Goal: Task Accomplishment & Management: Manage account settings

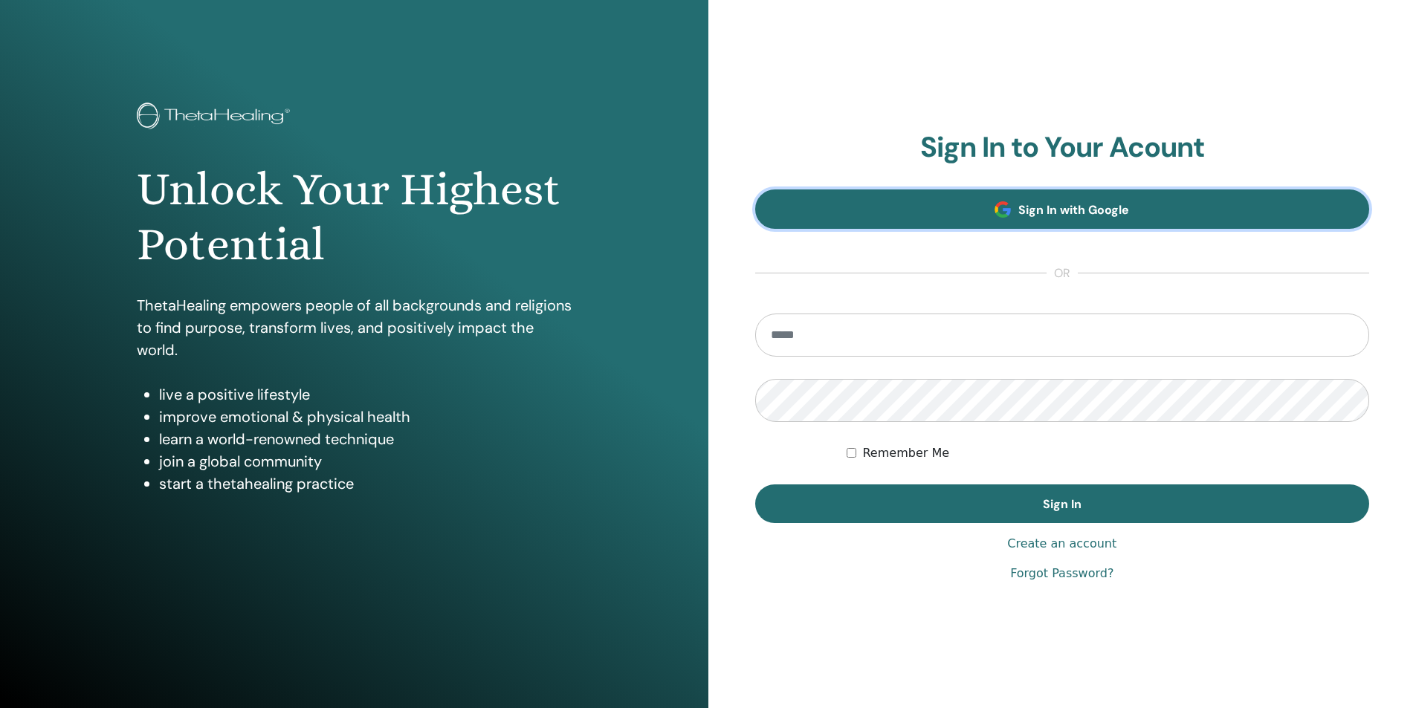
click at [1027, 204] on span "Sign In with Google" at bounding box center [1073, 210] width 111 height 16
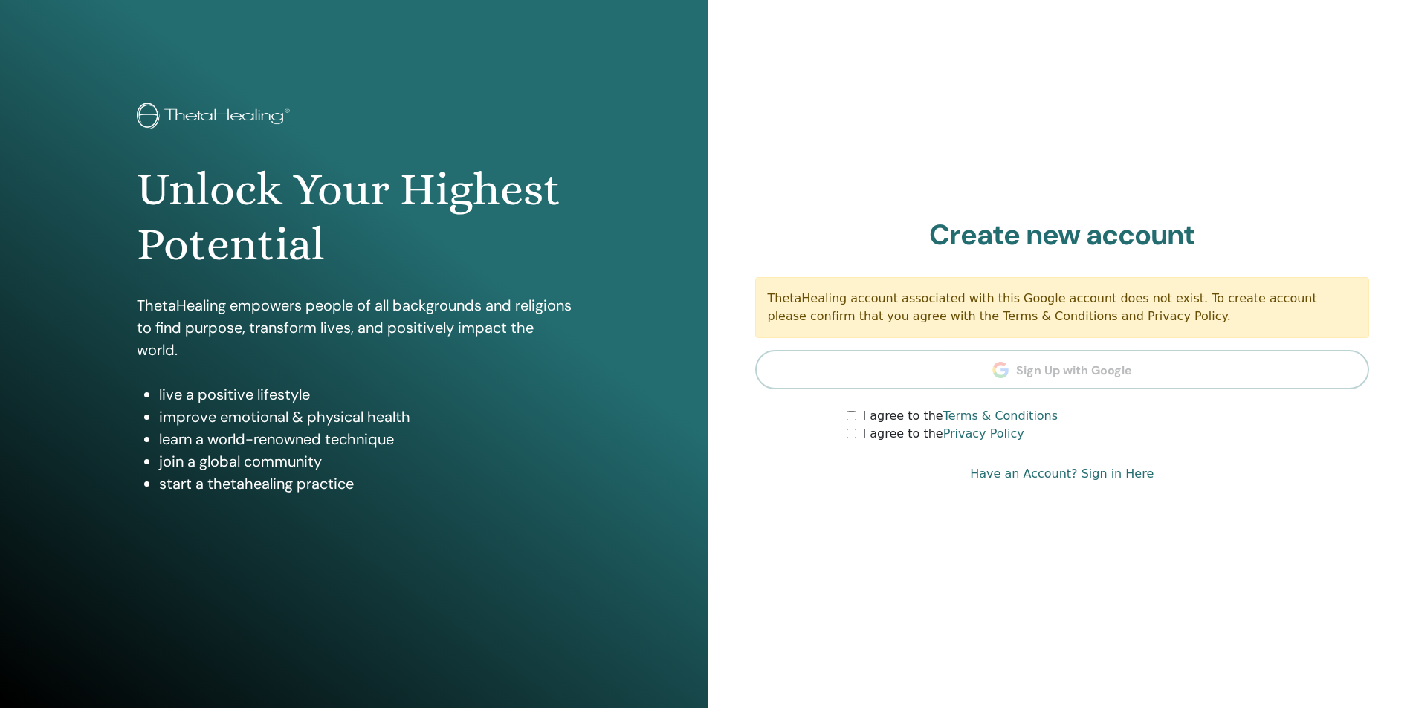
click at [879, 413] on label "I agree to the Terms & Conditions" at bounding box center [959, 416] width 195 height 18
click at [873, 434] on label "I agree to the Privacy Policy" at bounding box center [942, 434] width 161 height 18
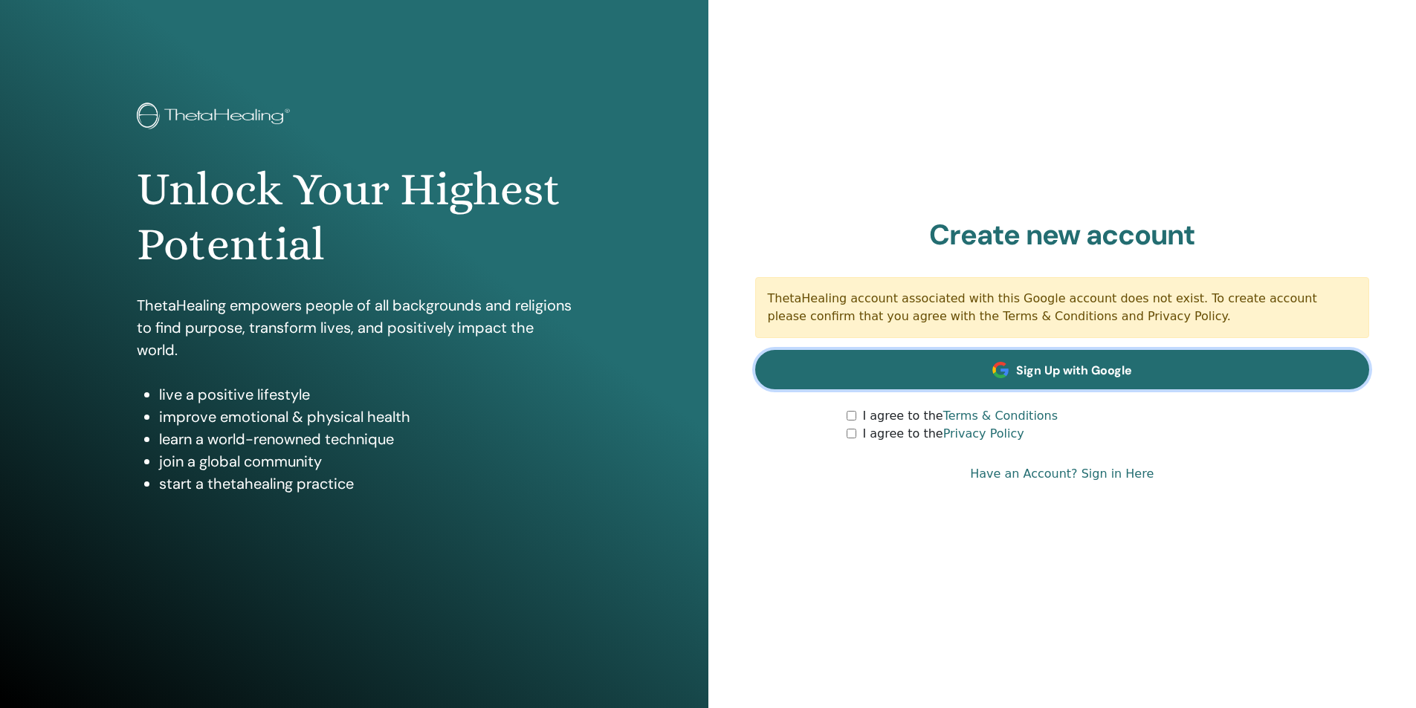
click at [1125, 377] on span "Sign Up with Google" at bounding box center [1074, 371] width 116 height 16
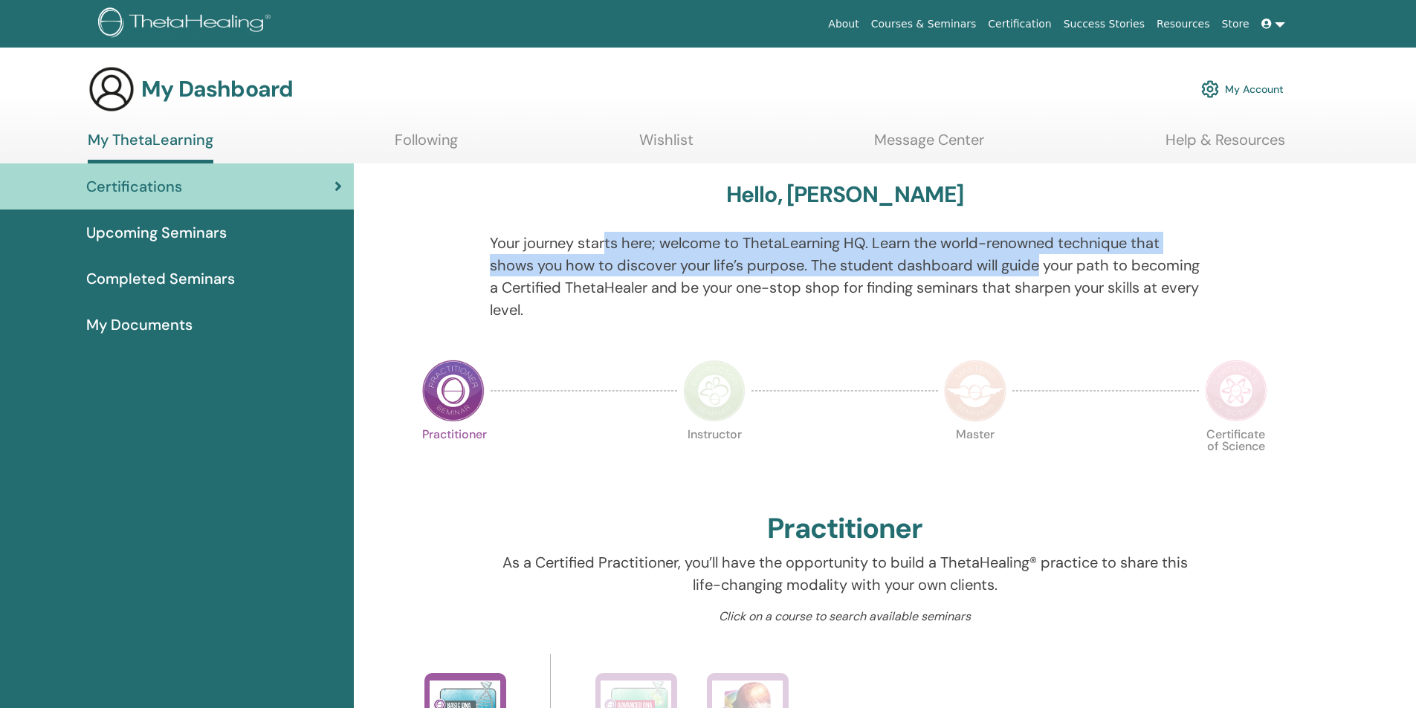
drag, startPoint x: 673, startPoint y: 247, endPoint x: 1038, endPoint y: 267, distance: 364.7
click at [1038, 267] on p "Your journey starts here; welcome to ThetaLearning HQ. Learn the world-renowned…" at bounding box center [845, 276] width 710 height 89
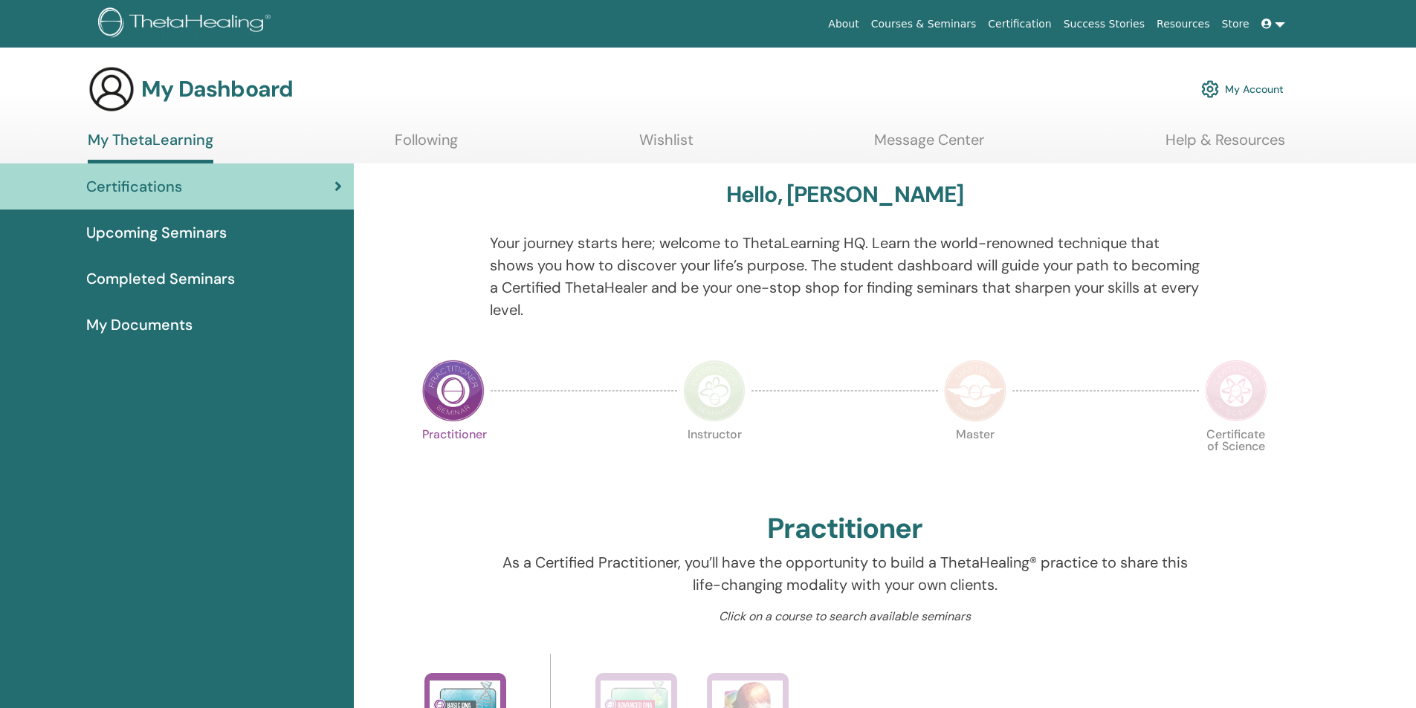
click at [836, 297] on p "Your journey starts here; welcome to ThetaLearning HQ. Learn the world-renowned…" at bounding box center [845, 276] width 710 height 89
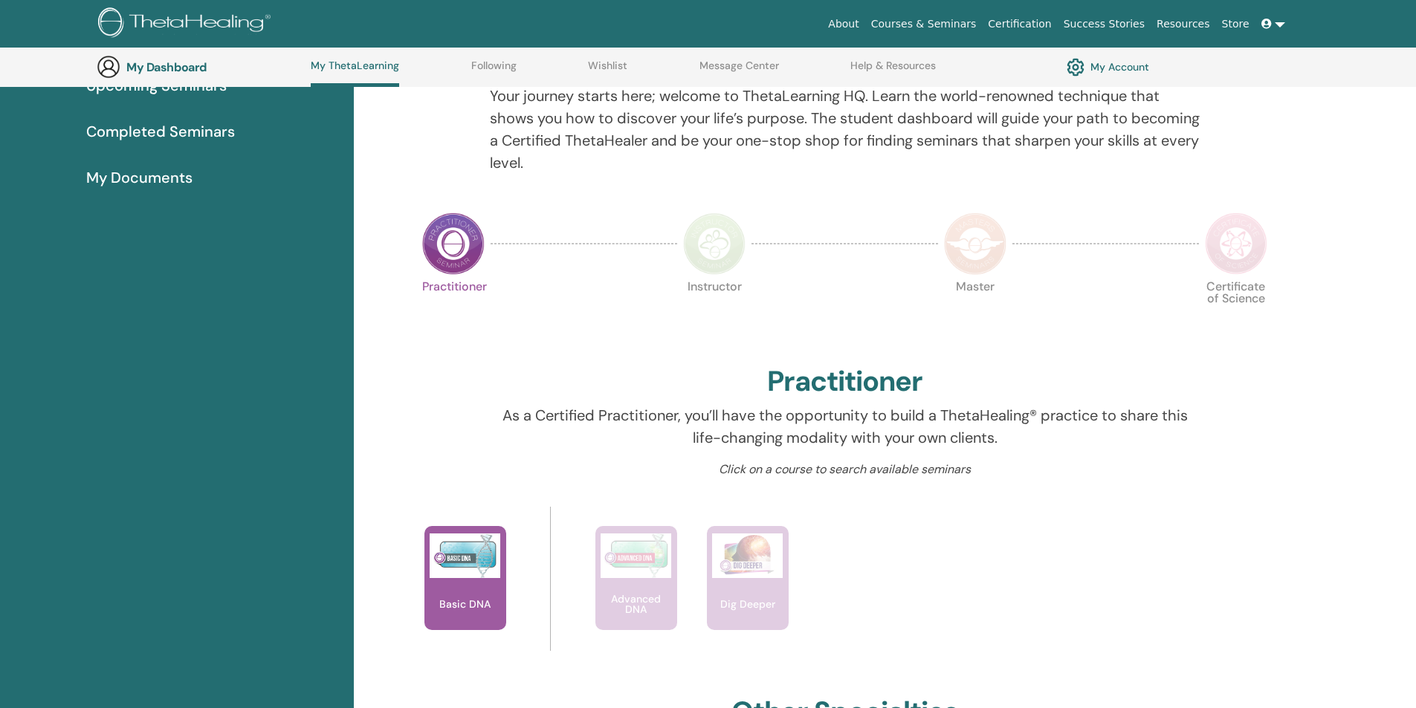
scroll to position [188, 0]
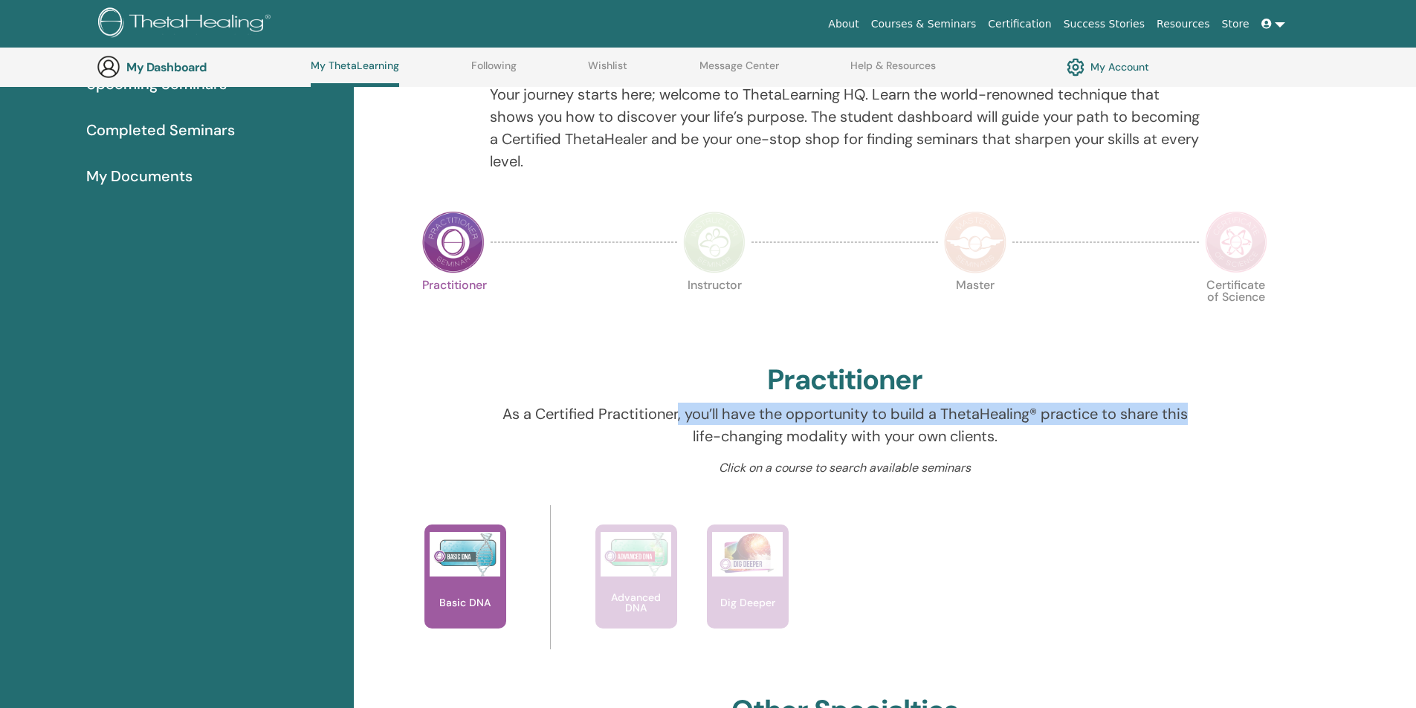
drag, startPoint x: 685, startPoint y: 413, endPoint x: 1197, endPoint y: 414, distance: 512.8
click at [1197, 414] on p "As a Certified Practitioner, you’ll have the opportunity to build a ThetaHealin…" at bounding box center [845, 425] width 710 height 45
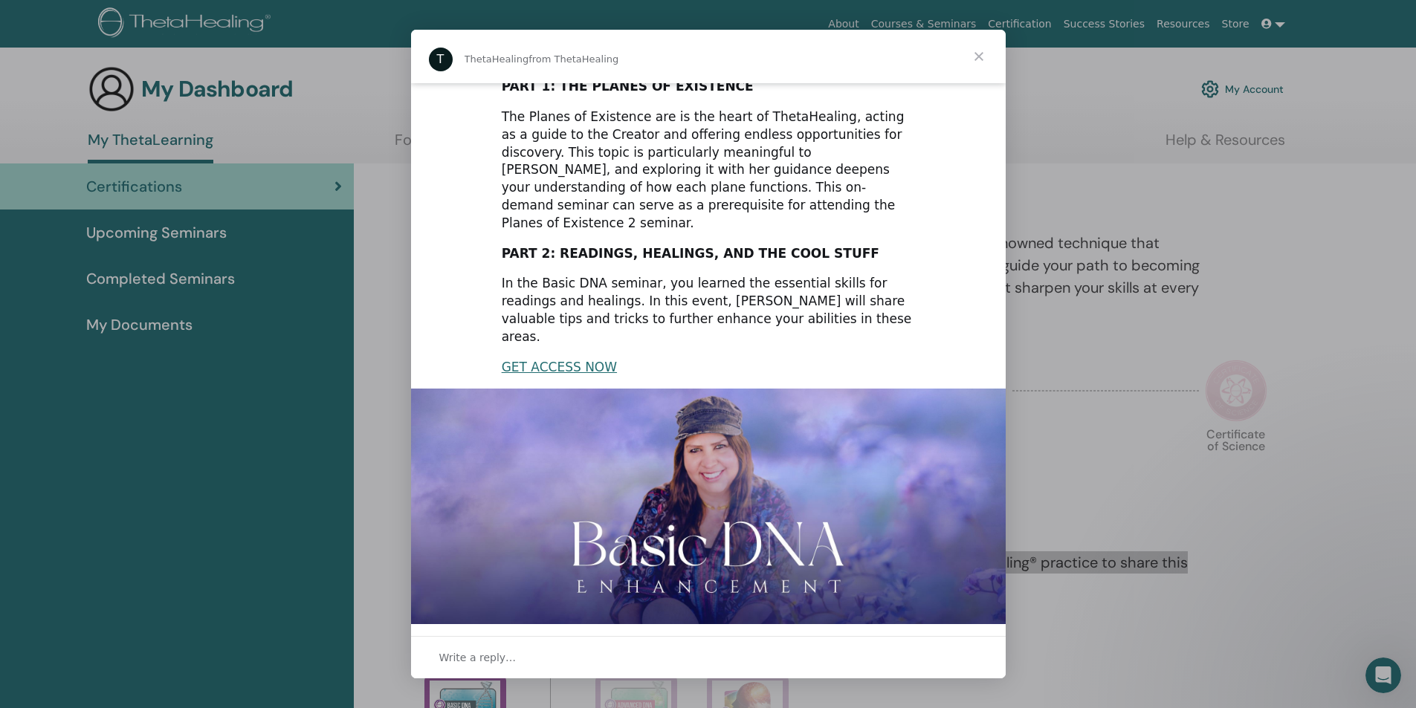
scroll to position [173, 0]
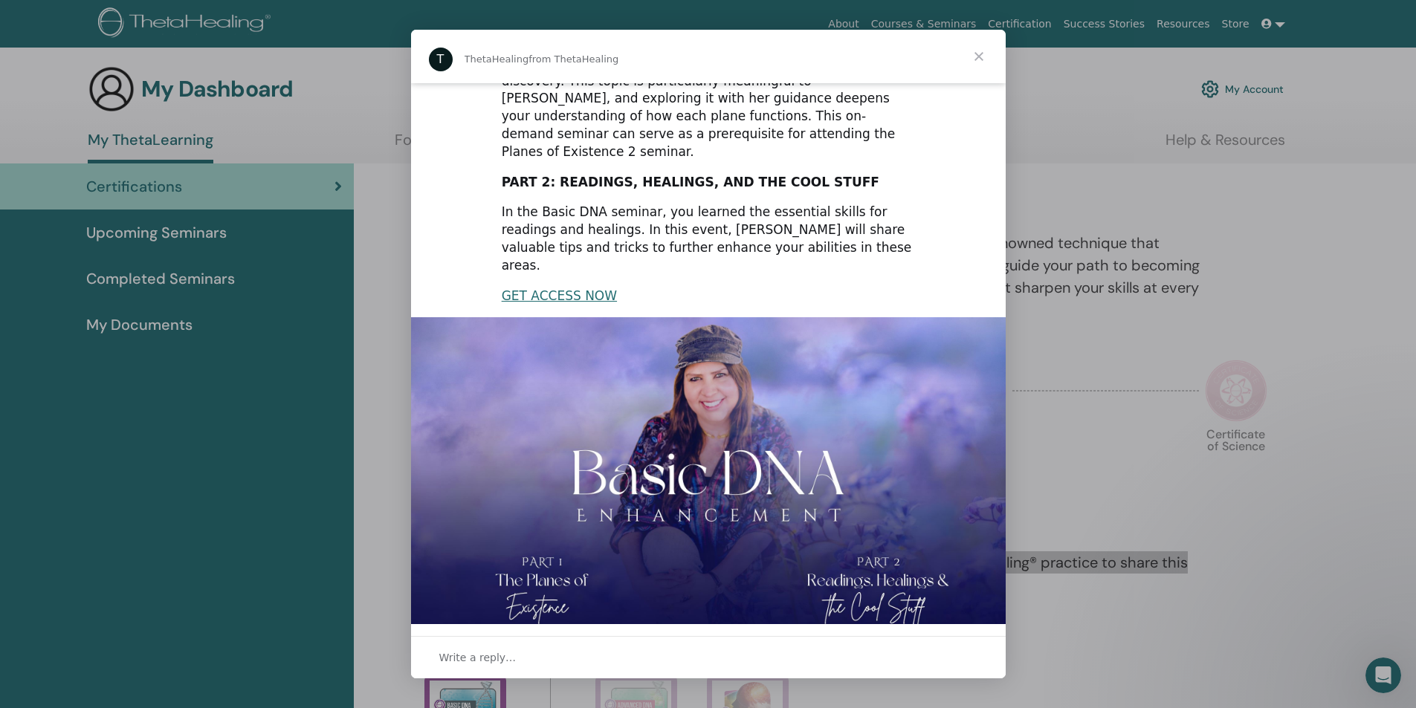
click at [974, 54] on span "Close" at bounding box center [979, 57] width 54 height 54
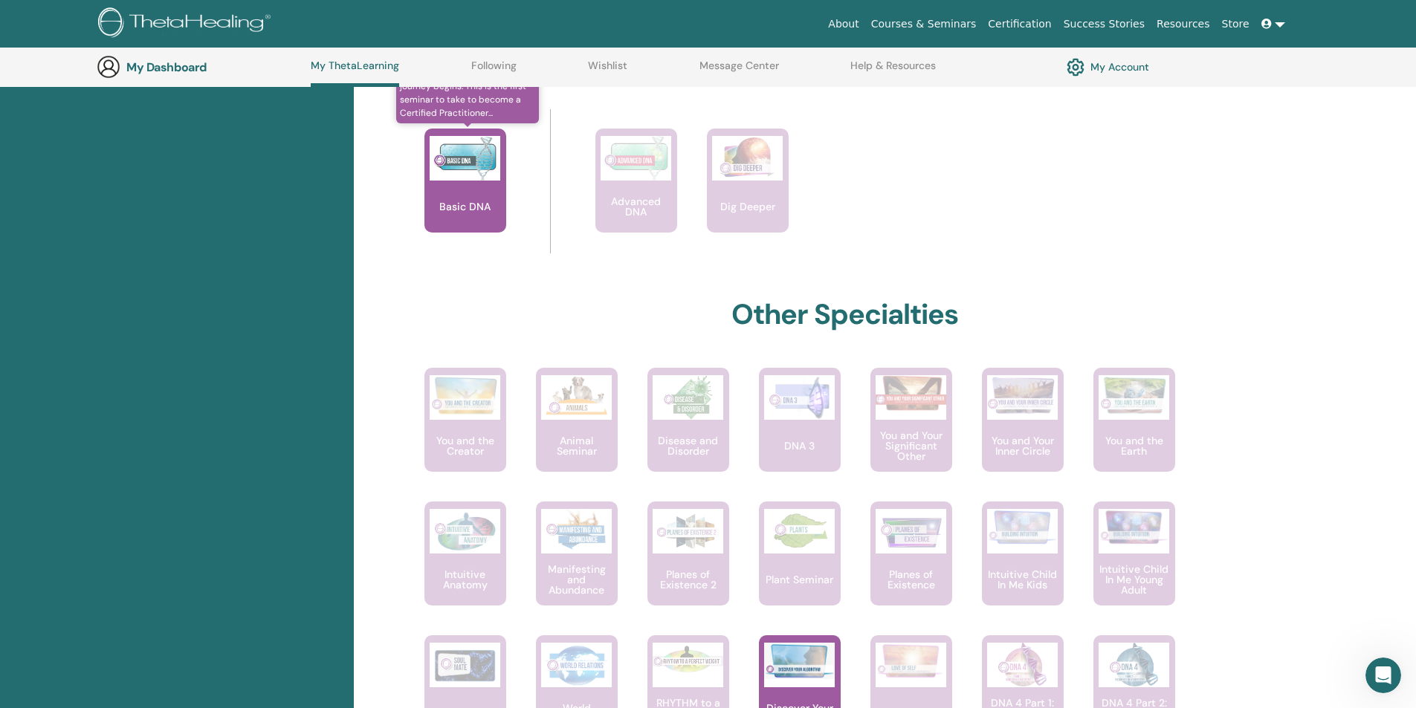
scroll to position [485, 0]
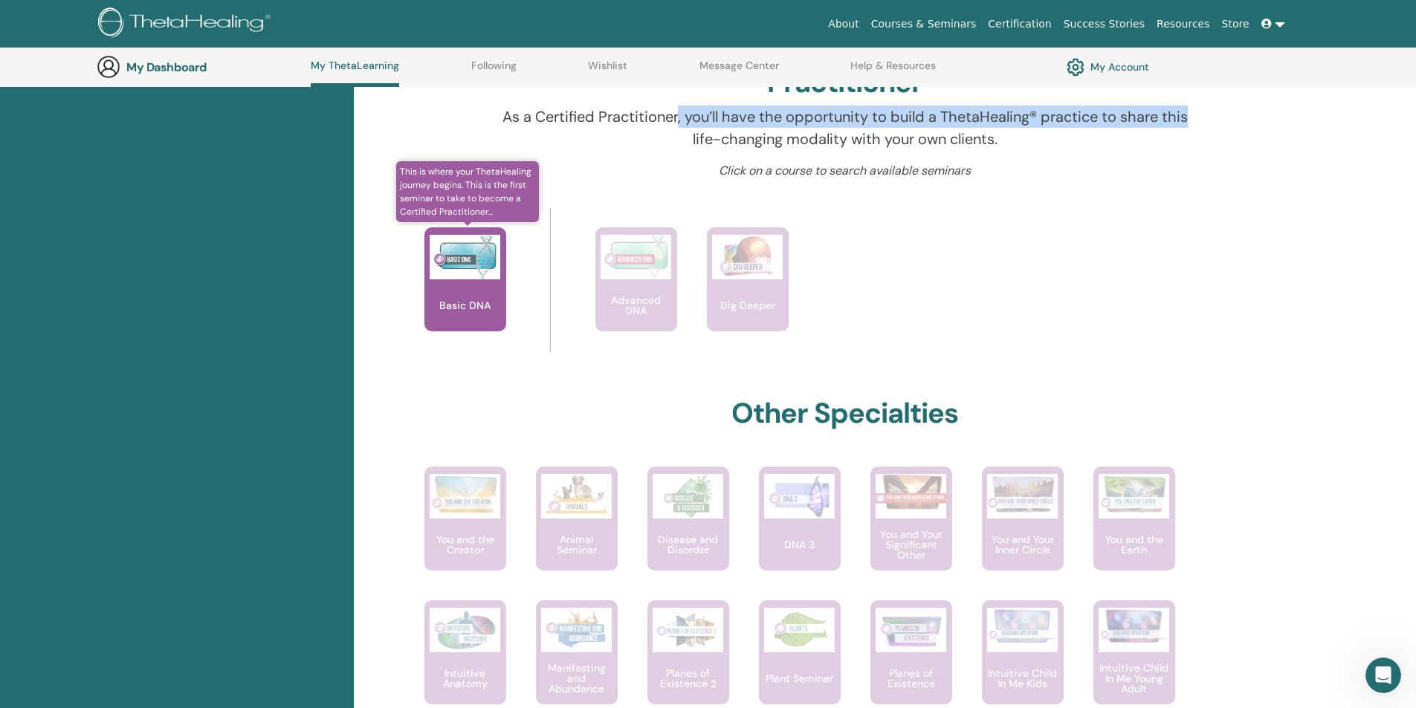
click at [463, 268] on img at bounding box center [465, 257] width 71 height 45
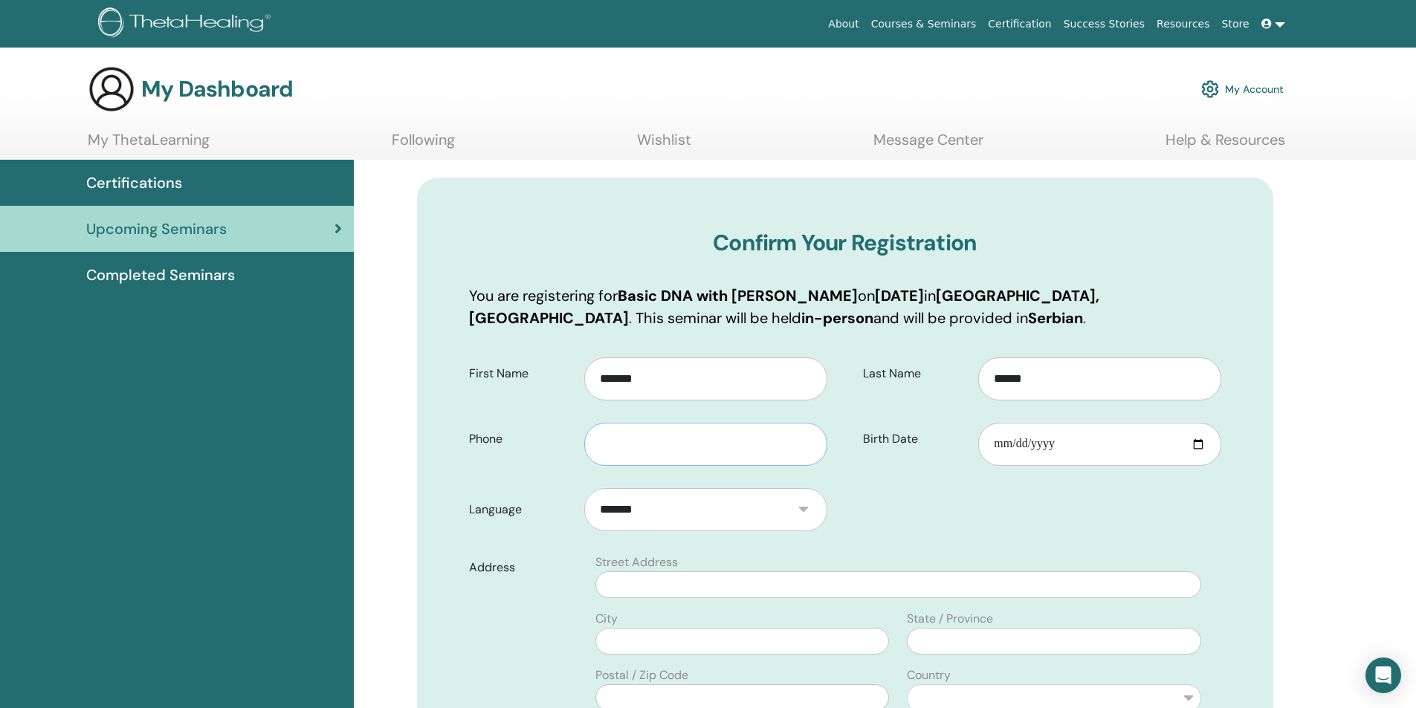
click at [728, 456] on input "text" at bounding box center [705, 444] width 242 height 43
type input "**********"
click at [1201, 443] on input "Birth Date" at bounding box center [1099, 444] width 242 height 43
type input "**********"
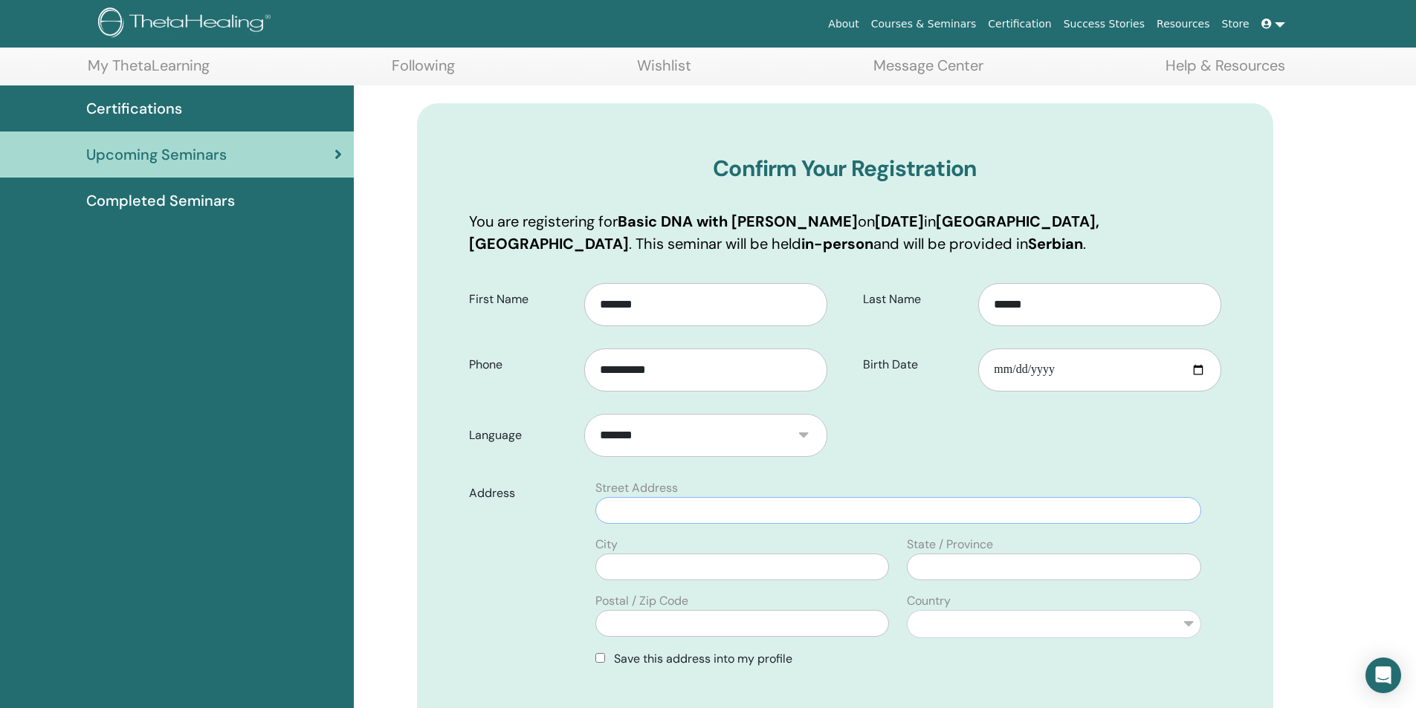
click at [757, 505] on input "text" at bounding box center [897, 510] width 605 height 27
type input "**********"
click at [740, 561] on input "text" at bounding box center [742, 567] width 294 height 27
type input "********"
click at [983, 566] on input "text" at bounding box center [1054, 567] width 294 height 27
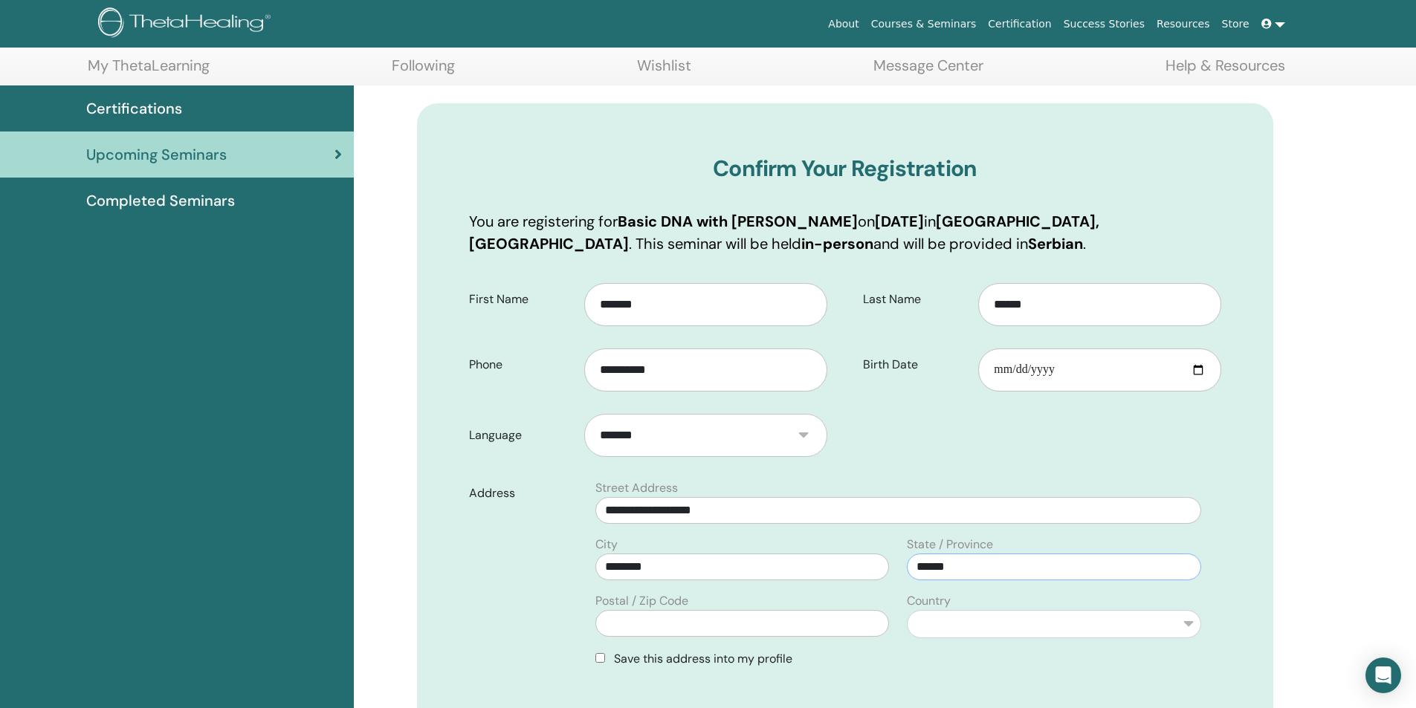
type input "******"
click at [951, 633] on select "**********" at bounding box center [1054, 624] width 294 height 28
click at [928, 658] on div "Save this address into my profile" at bounding box center [897, 659] width 605 height 18
click at [961, 621] on select "**********" at bounding box center [1054, 624] width 294 height 28
click at [907, 610] on select "**********" at bounding box center [1054, 624] width 294 height 28
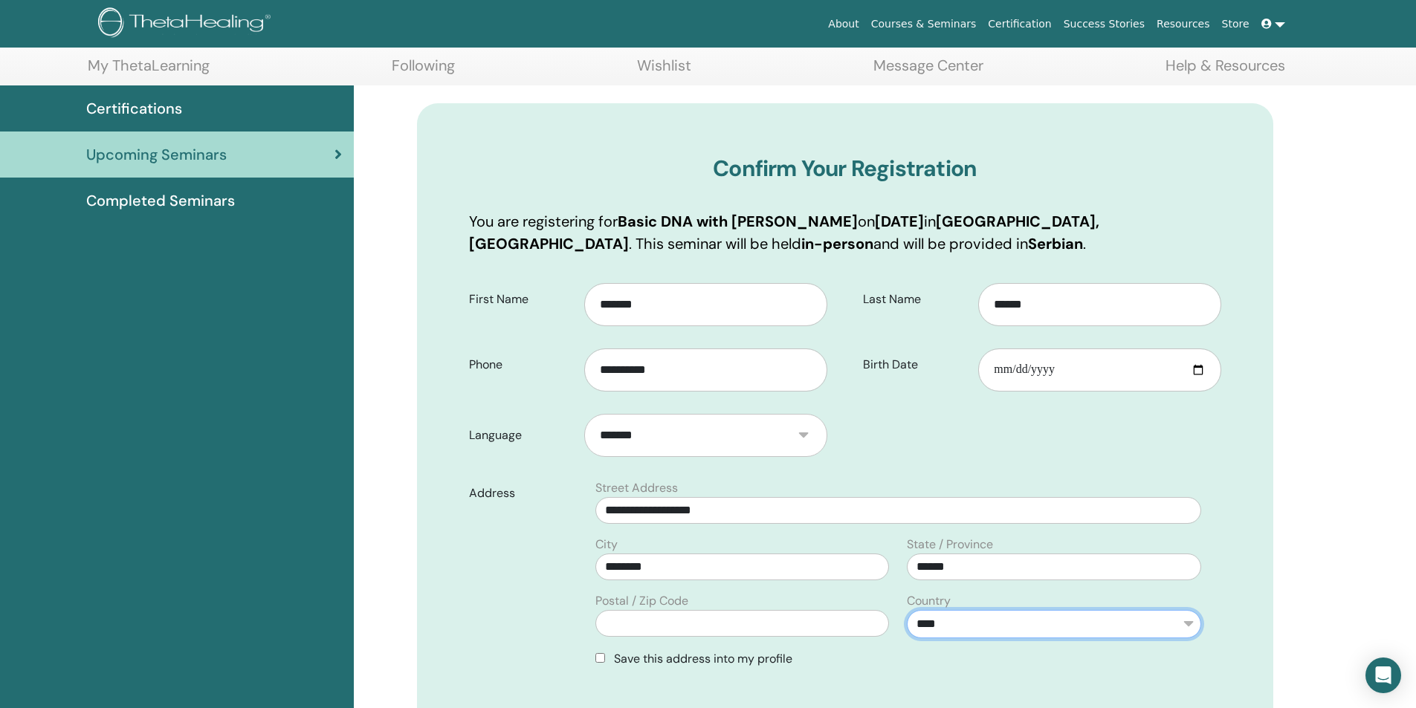
click at [972, 630] on select "**********" at bounding box center [1054, 624] width 294 height 28
select select "**"
click at [907, 610] on select "**********" at bounding box center [1054, 624] width 294 height 28
click at [737, 617] on input "text" at bounding box center [742, 623] width 294 height 27
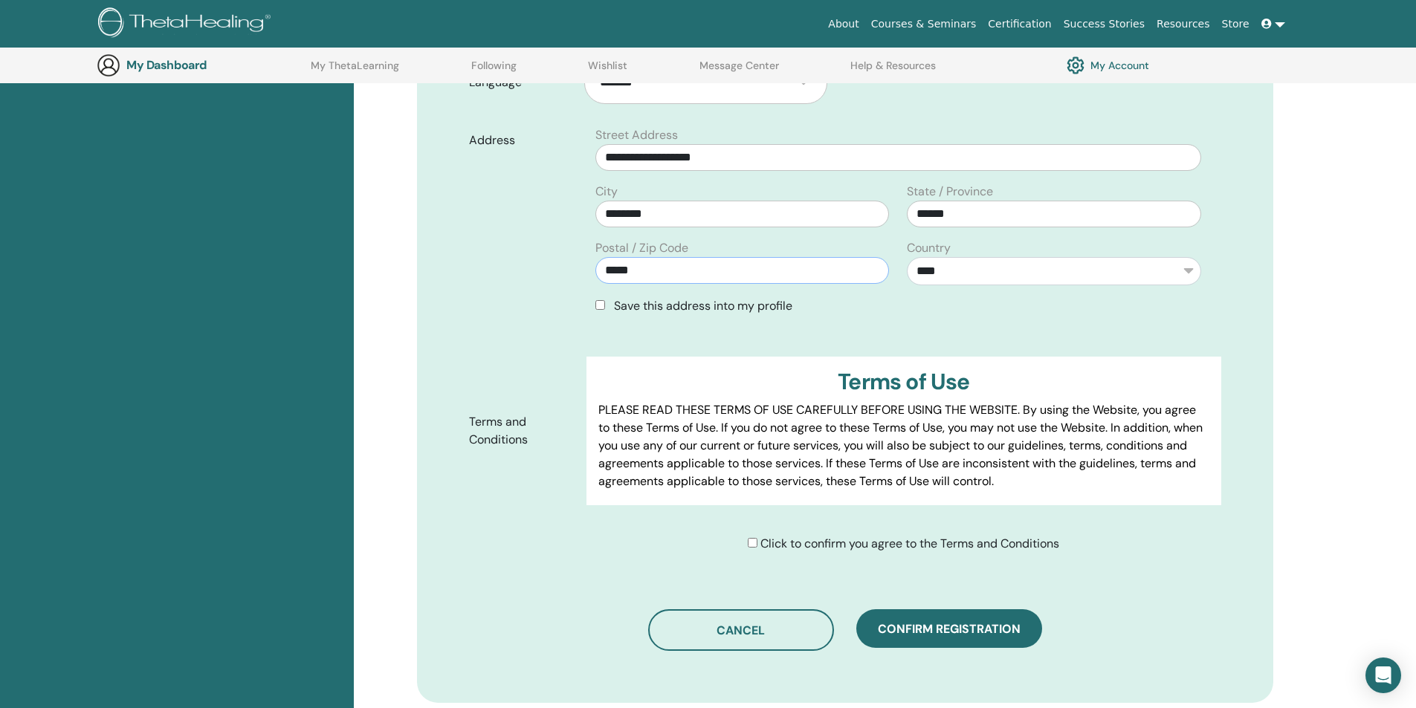
scroll to position [482, 0]
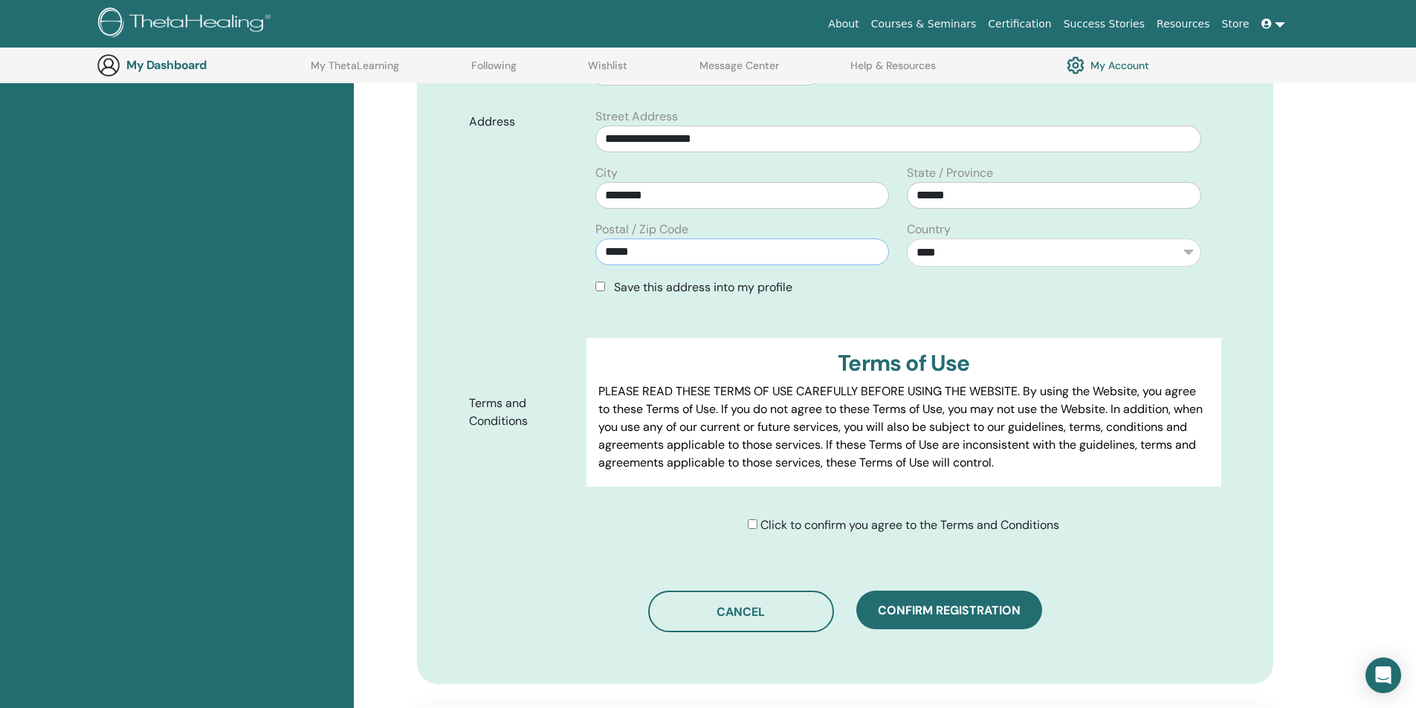
type input "*****"
click at [929, 615] on span "Confirm registration" at bounding box center [949, 611] width 143 height 16
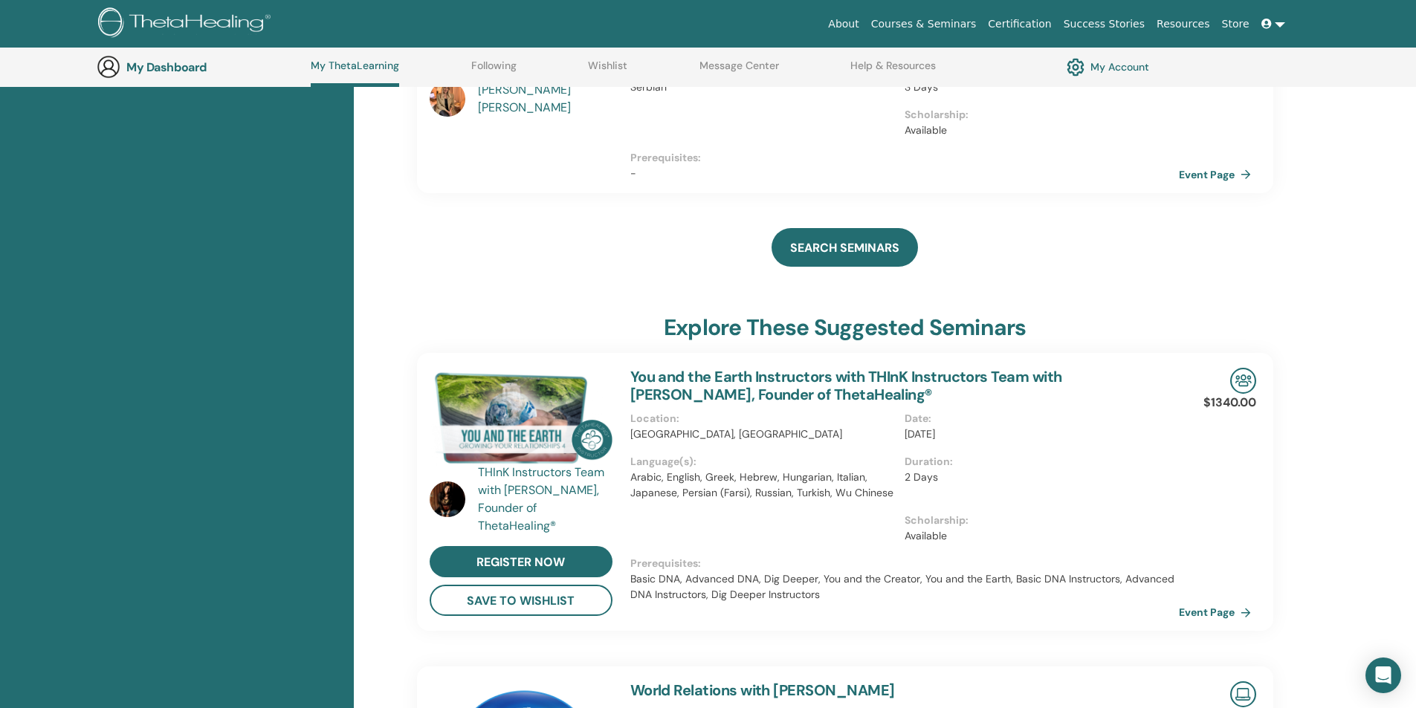
scroll to position [485, 0]
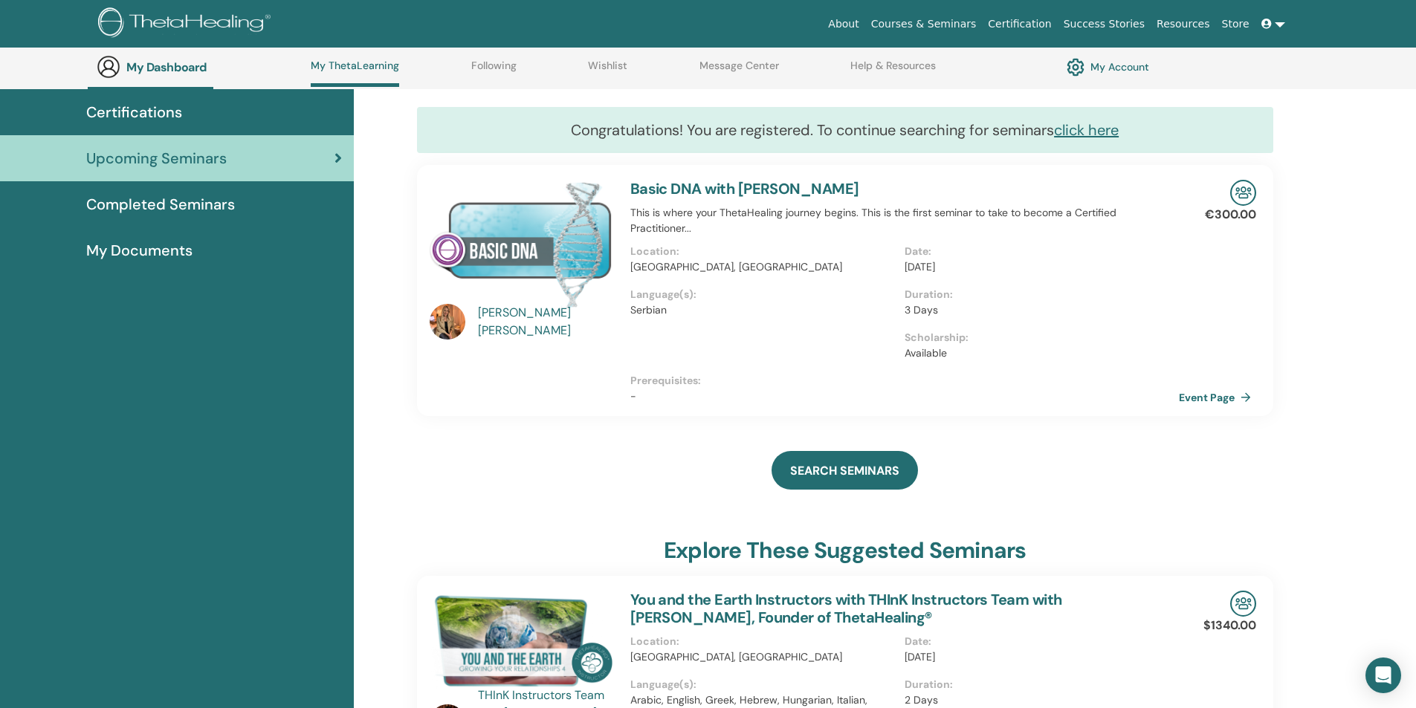
click at [516, 323] on div "Isidora Jovanovic" at bounding box center [546, 322] width 137 height 36
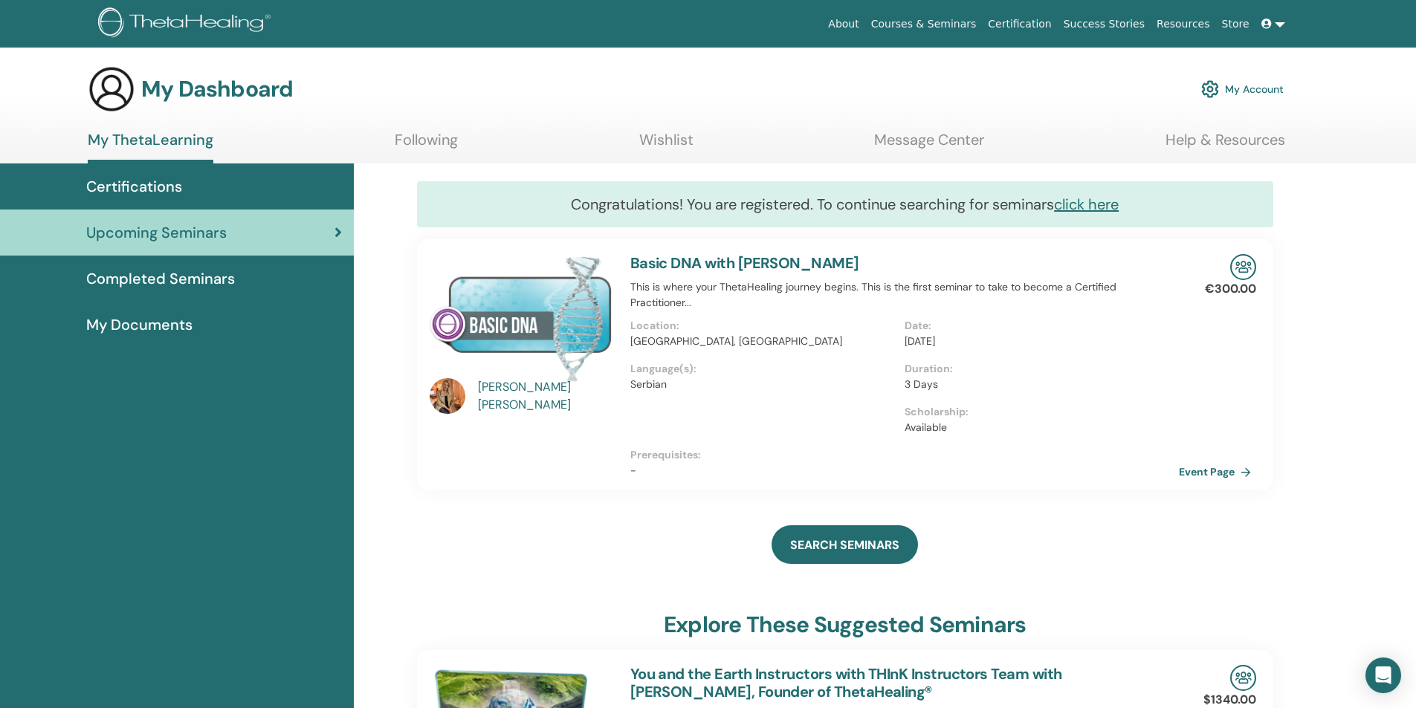
click at [453, 395] on img at bounding box center [448, 396] width 36 height 36
drag, startPoint x: 516, startPoint y: 401, endPoint x: 518, endPoint y: 412, distance: 11.4
click at [516, 400] on div "Isidora Jovanovic" at bounding box center [546, 396] width 137 height 36
click at [1229, 473] on link "Event Page" at bounding box center [1220, 472] width 78 height 22
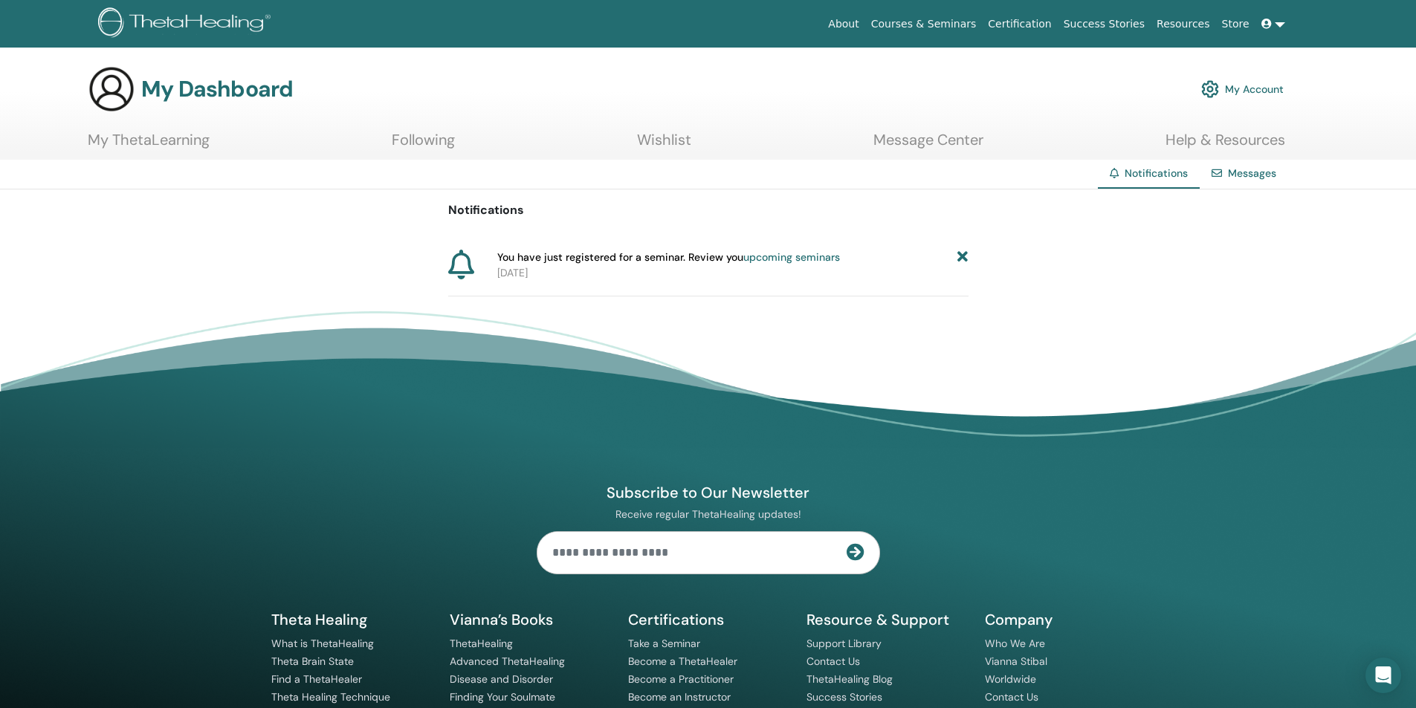
click at [1268, 18] on span at bounding box center [1267, 24] width 13 height 12
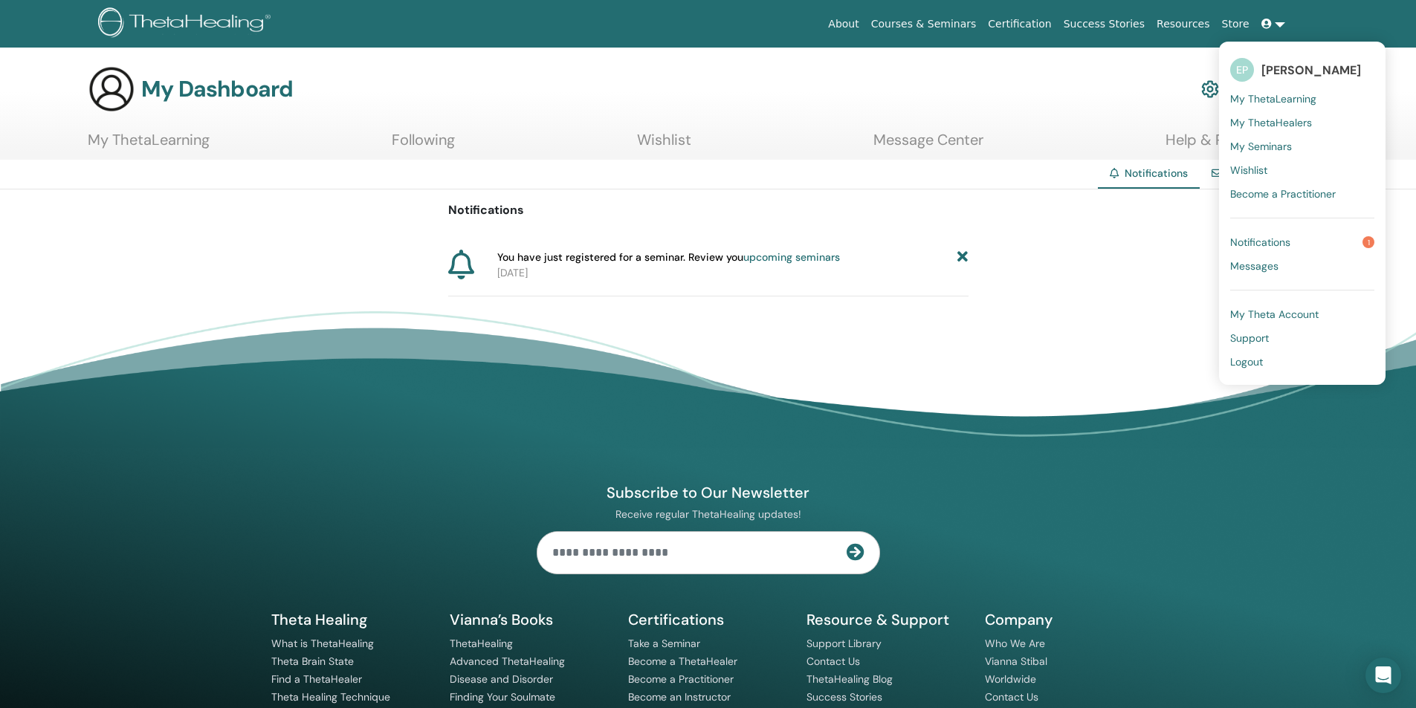
click at [1282, 62] on span "[PERSON_NAME]" at bounding box center [1311, 70] width 100 height 16
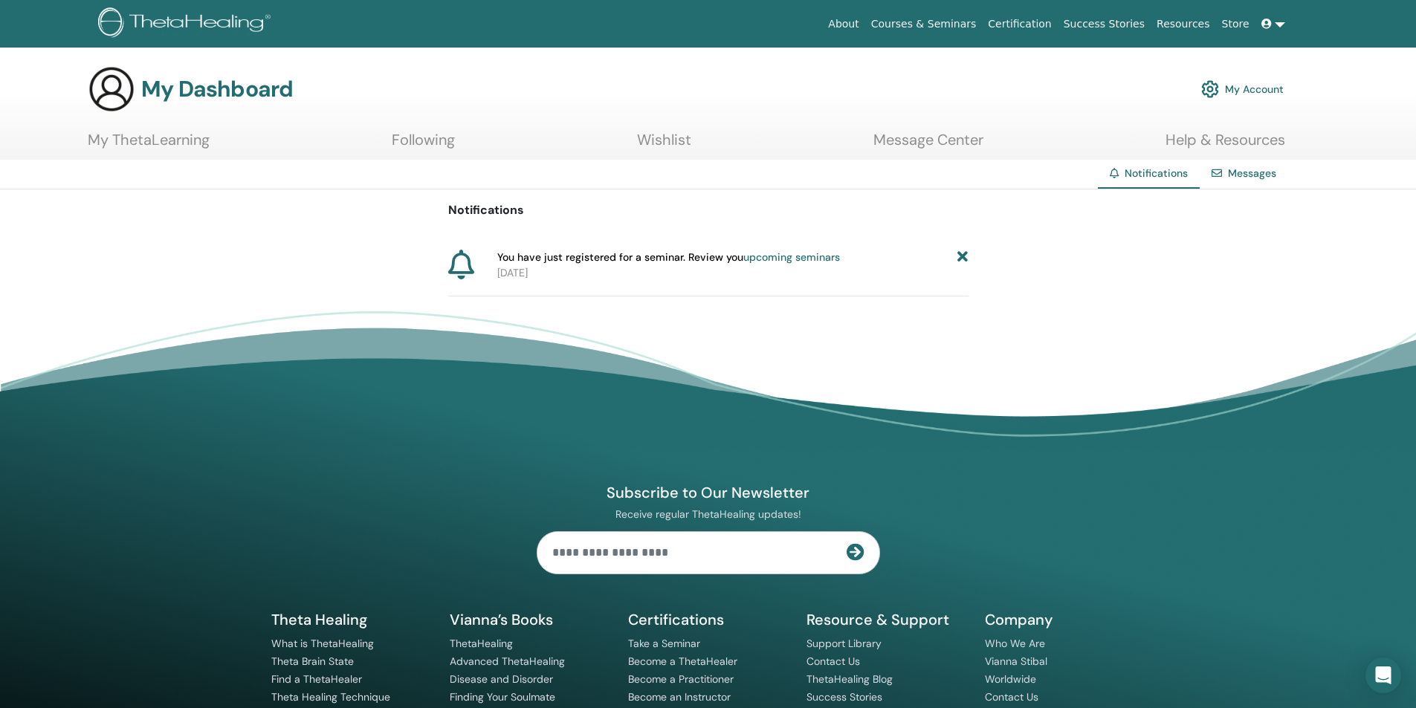
click at [1272, 23] on span at bounding box center [1267, 24] width 13 height 12
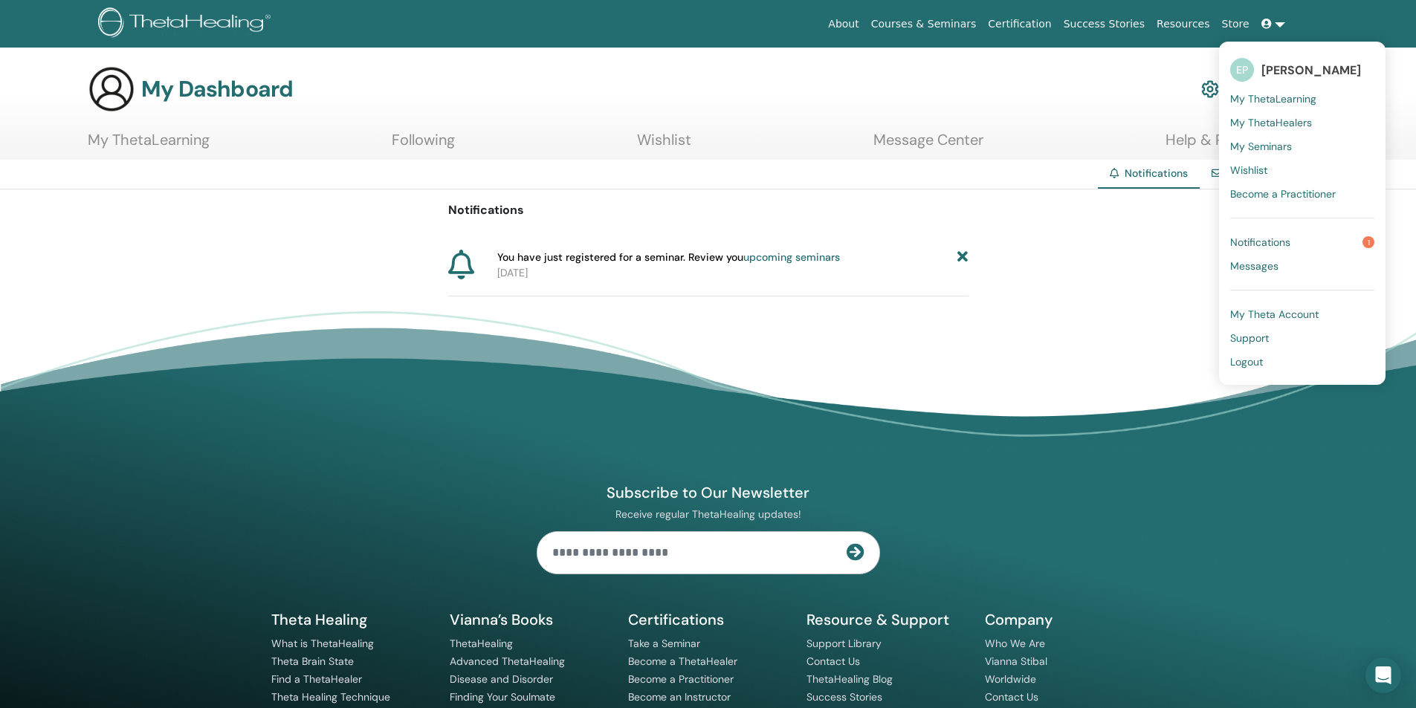
click at [1266, 96] on span "My ThetaLearning" at bounding box center [1273, 98] width 86 height 13
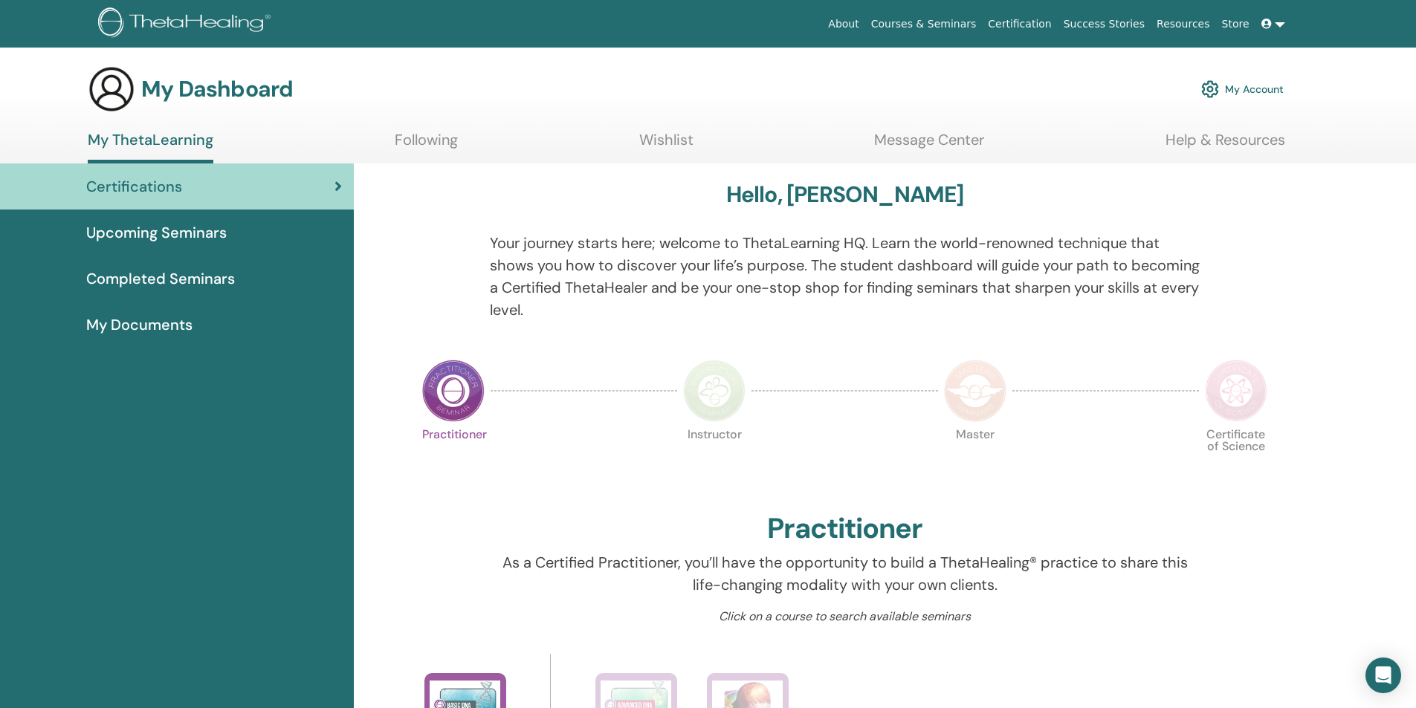
click at [407, 145] on link "Following" at bounding box center [426, 145] width 63 height 29
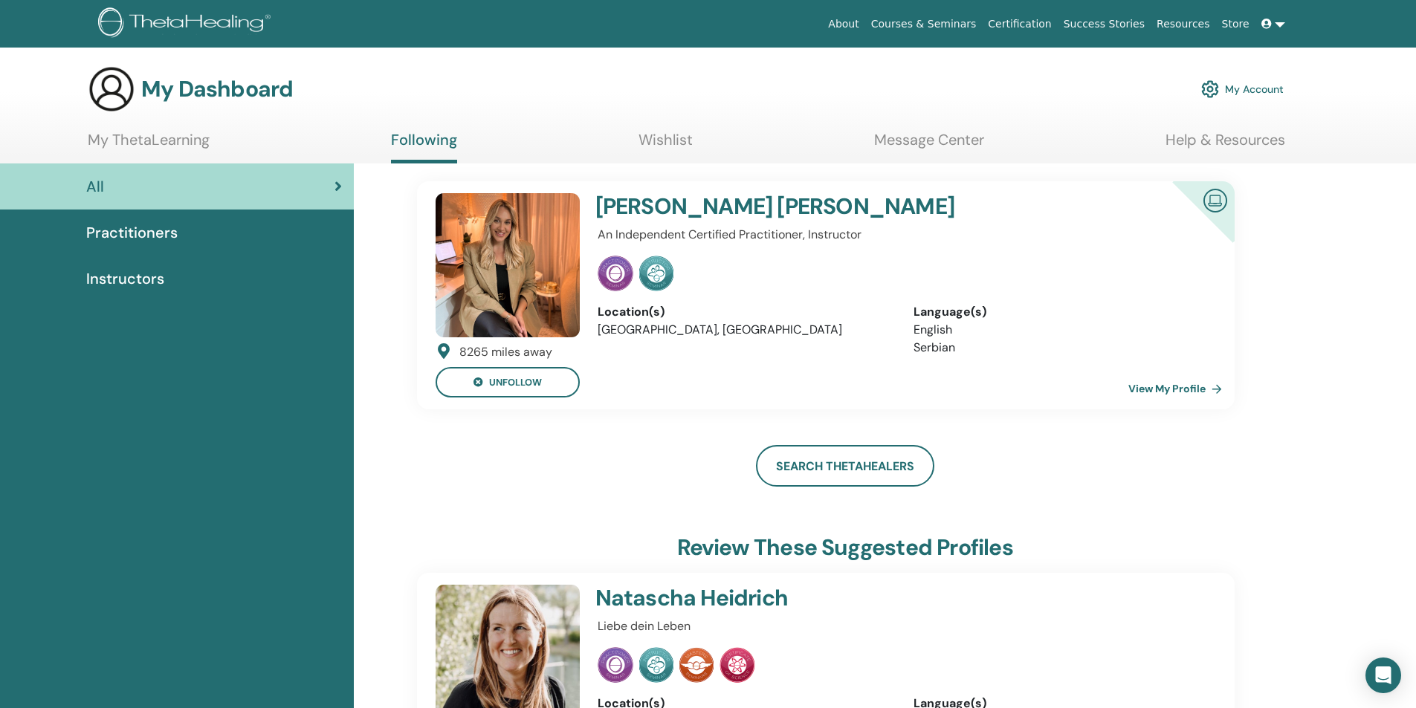
click at [1247, 91] on link "My Account" at bounding box center [1242, 89] width 82 height 33
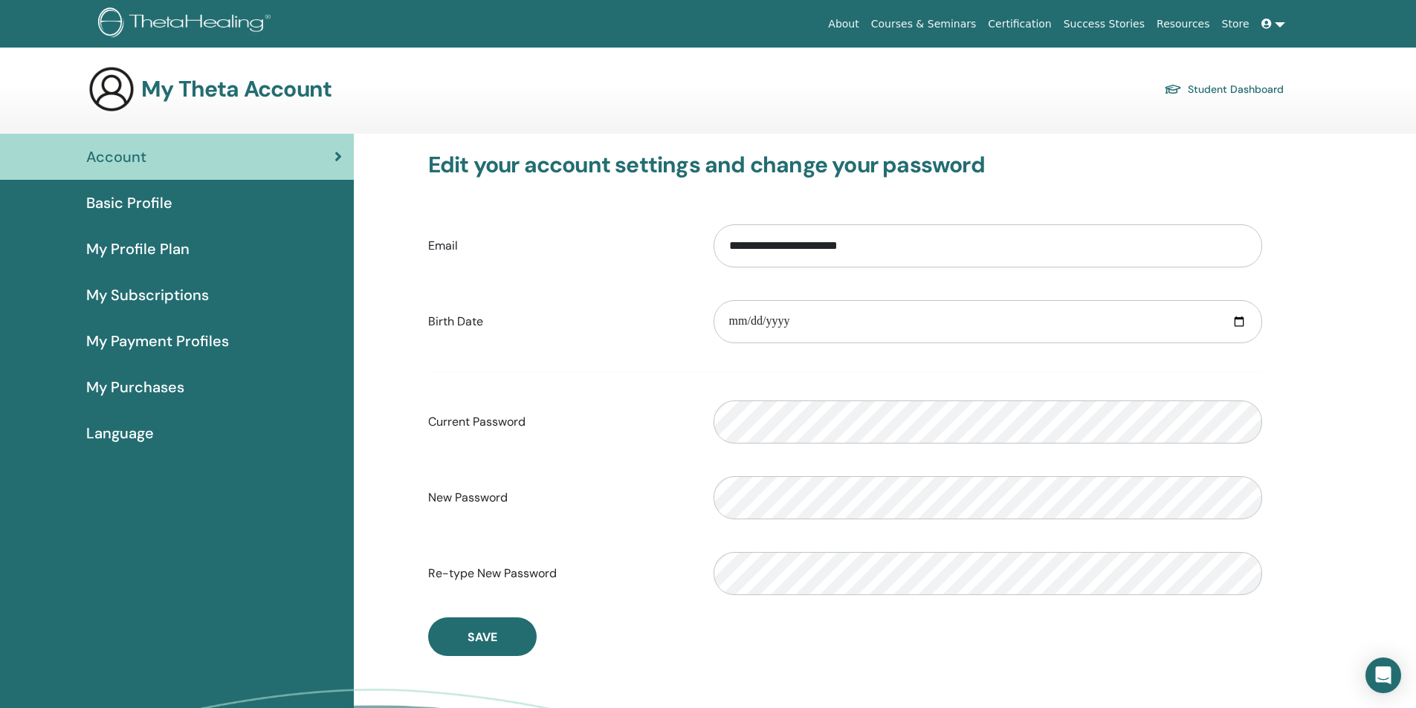
click at [158, 207] on span "Basic Profile" at bounding box center [129, 203] width 86 height 22
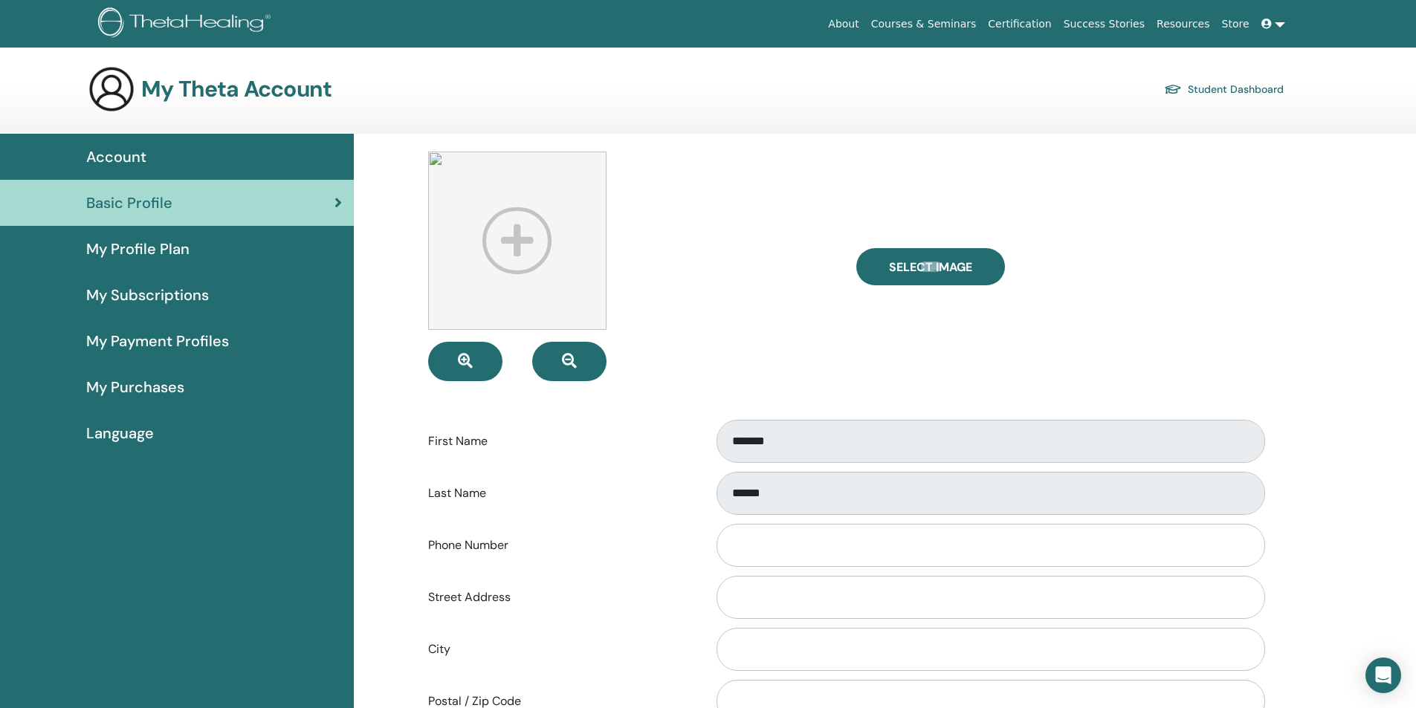
click at [171, 250] on span "My Profile Plan" at bounding box center [137, 249] width 103 height 22
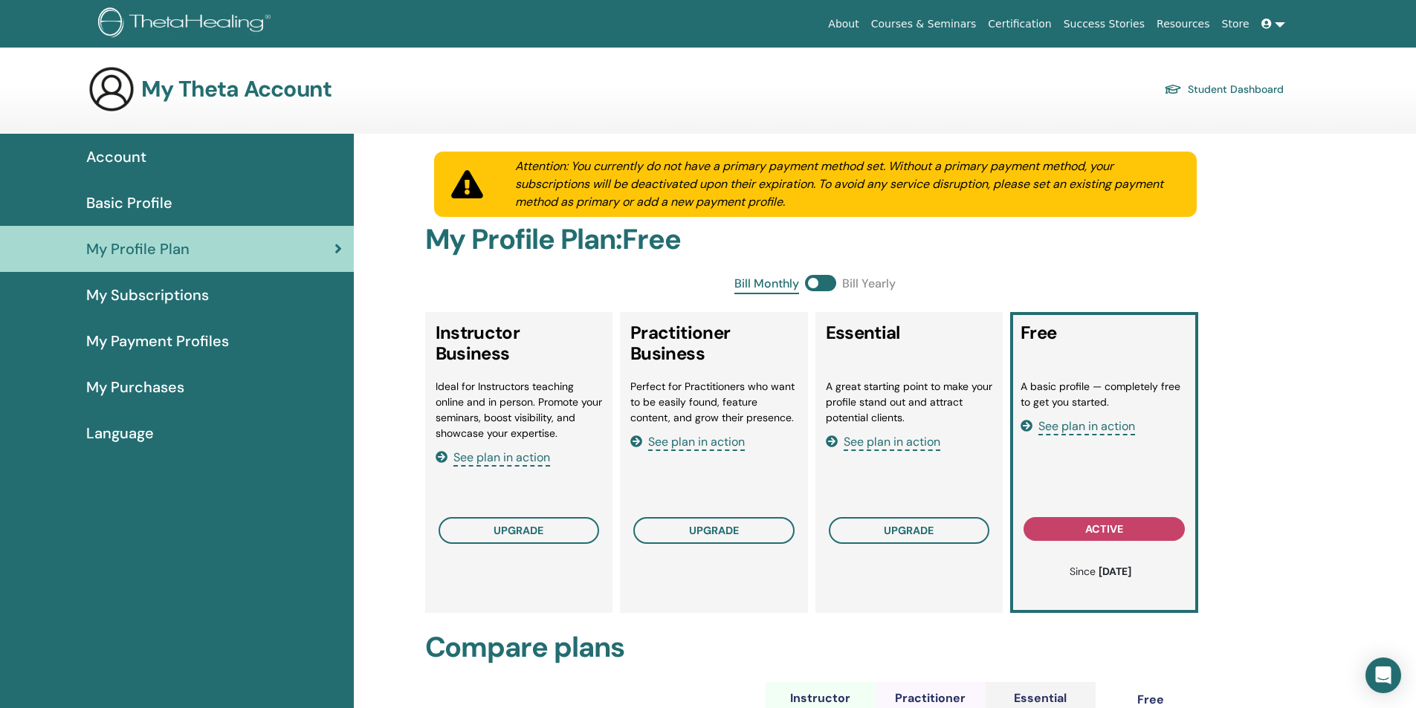
click at [153, 210] on span "Basic Profile" at bounding box center [129, 203] width 86 height 22
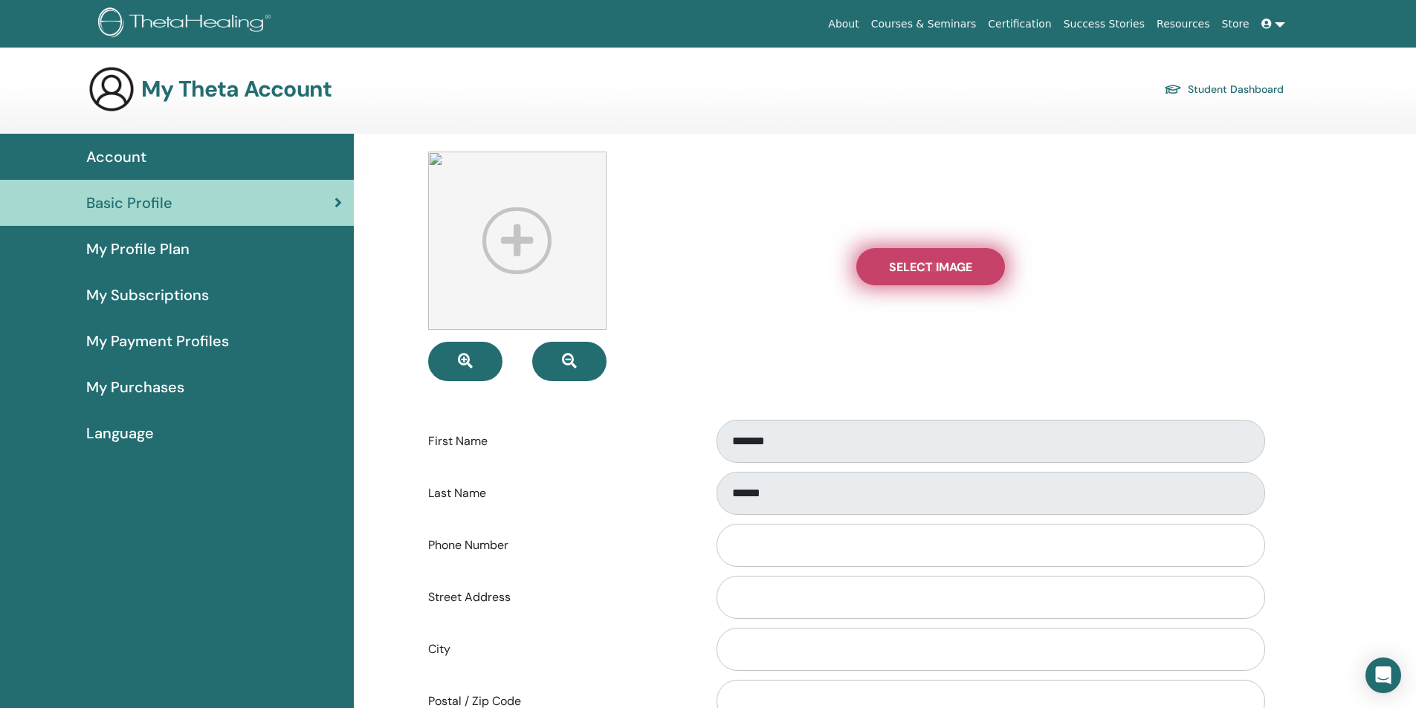
click at [946, 274] on span "Select Image" at bounding box center [930, 267] width 83 height 16
click at [940, 272] on input "Select Image" at bounding box center [930, 267] width 19 height 10
type input "**********"
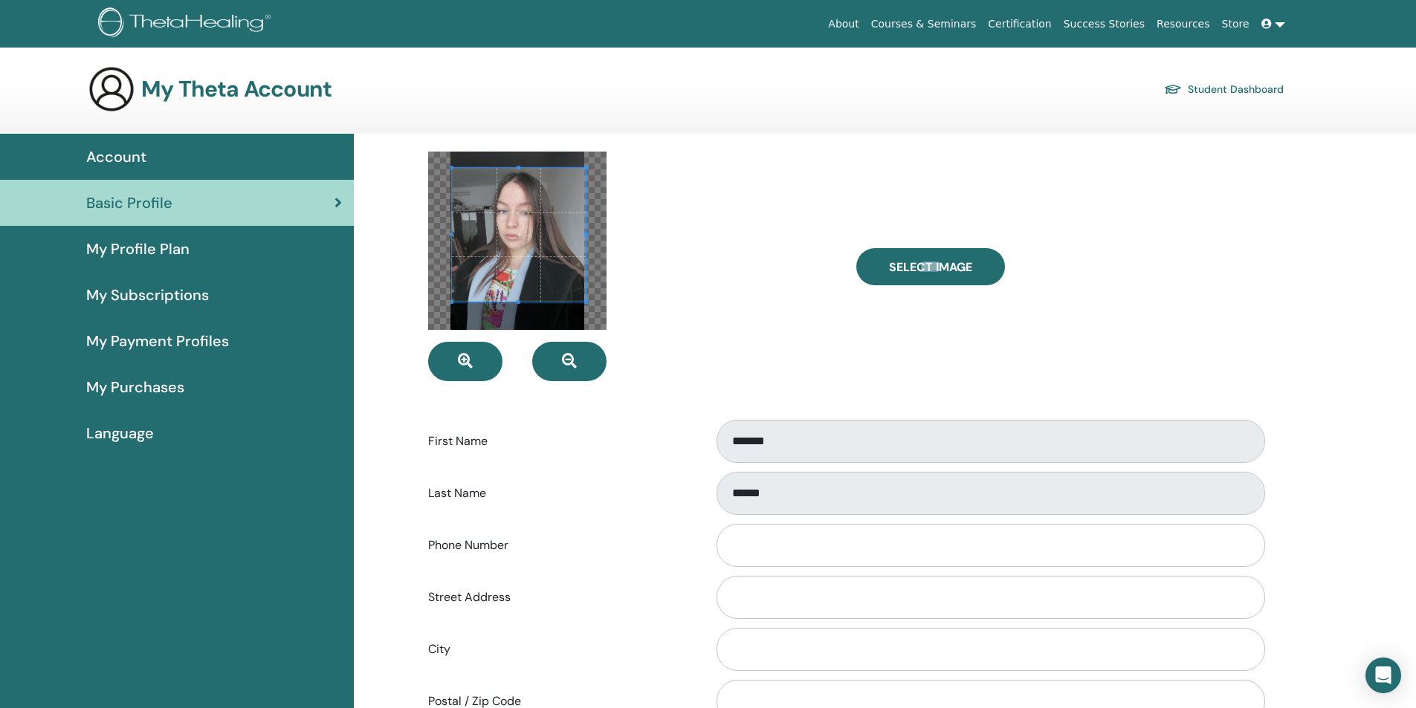
click at [547, 238] on span at bounding box center [519, 235] width 134 height 134
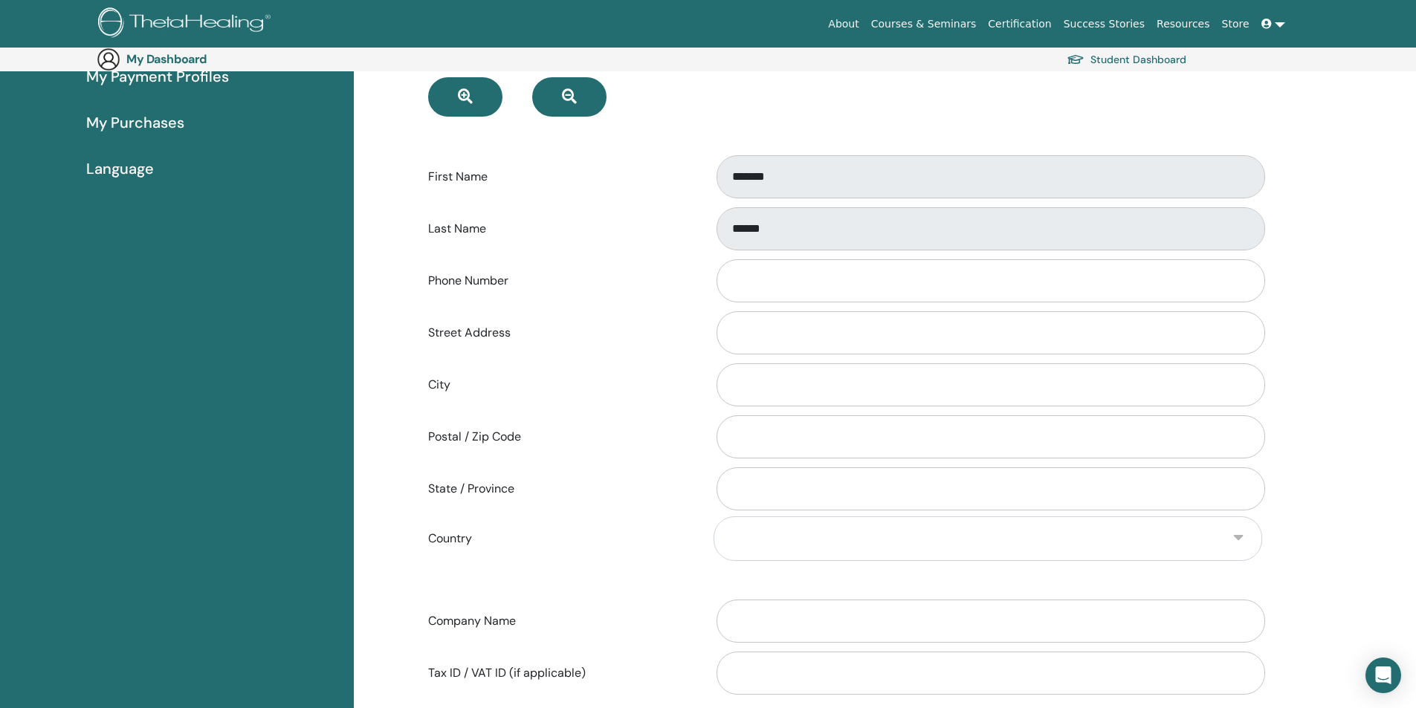
scroll to position [470, 0]
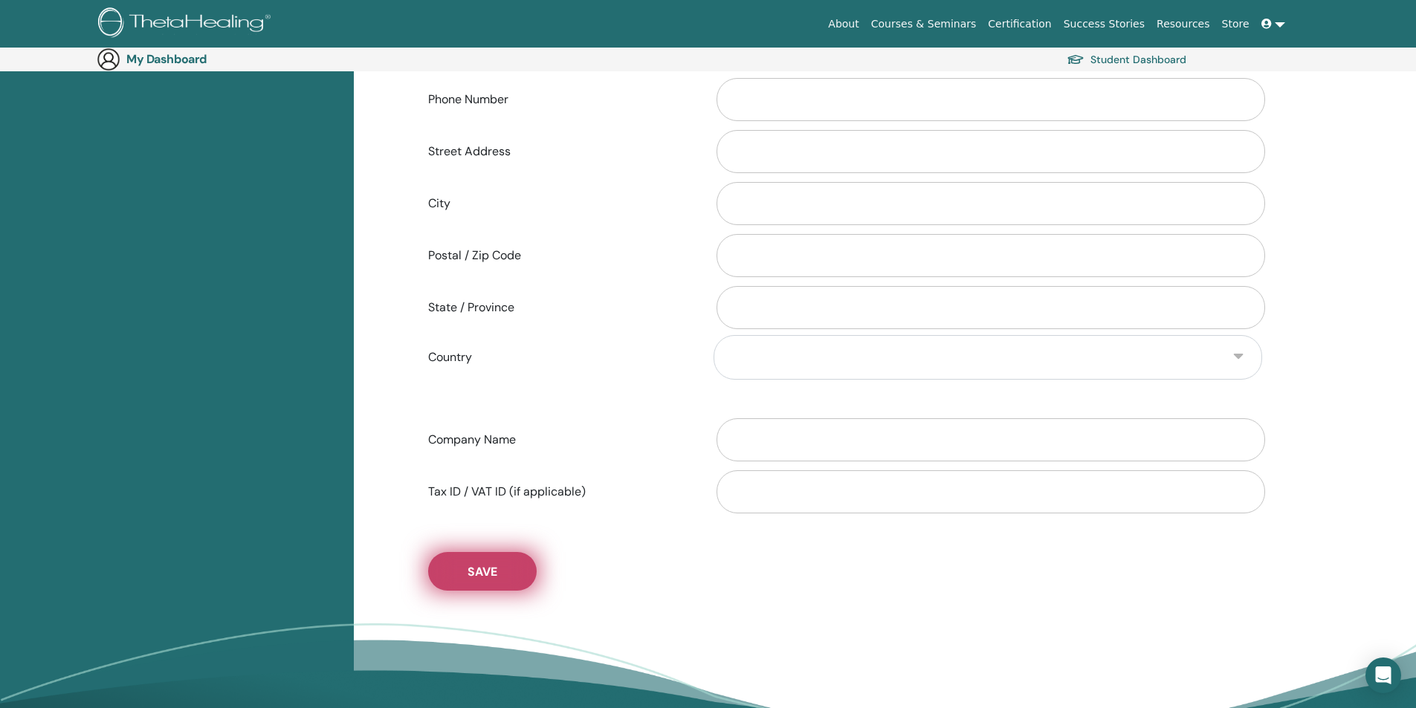
click at [499, 566] on button "Save" at bounding box center [482, 571] width 109 height 39
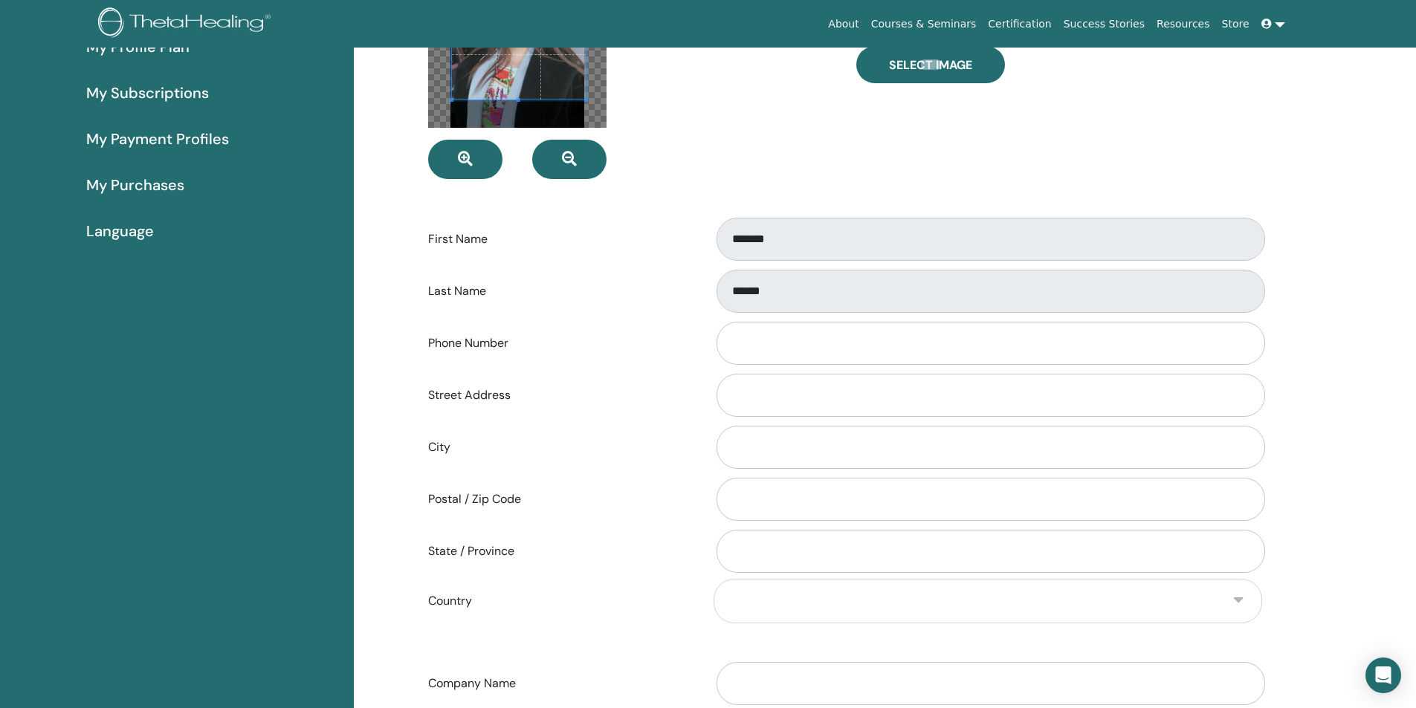
scroll to position [0, 0]
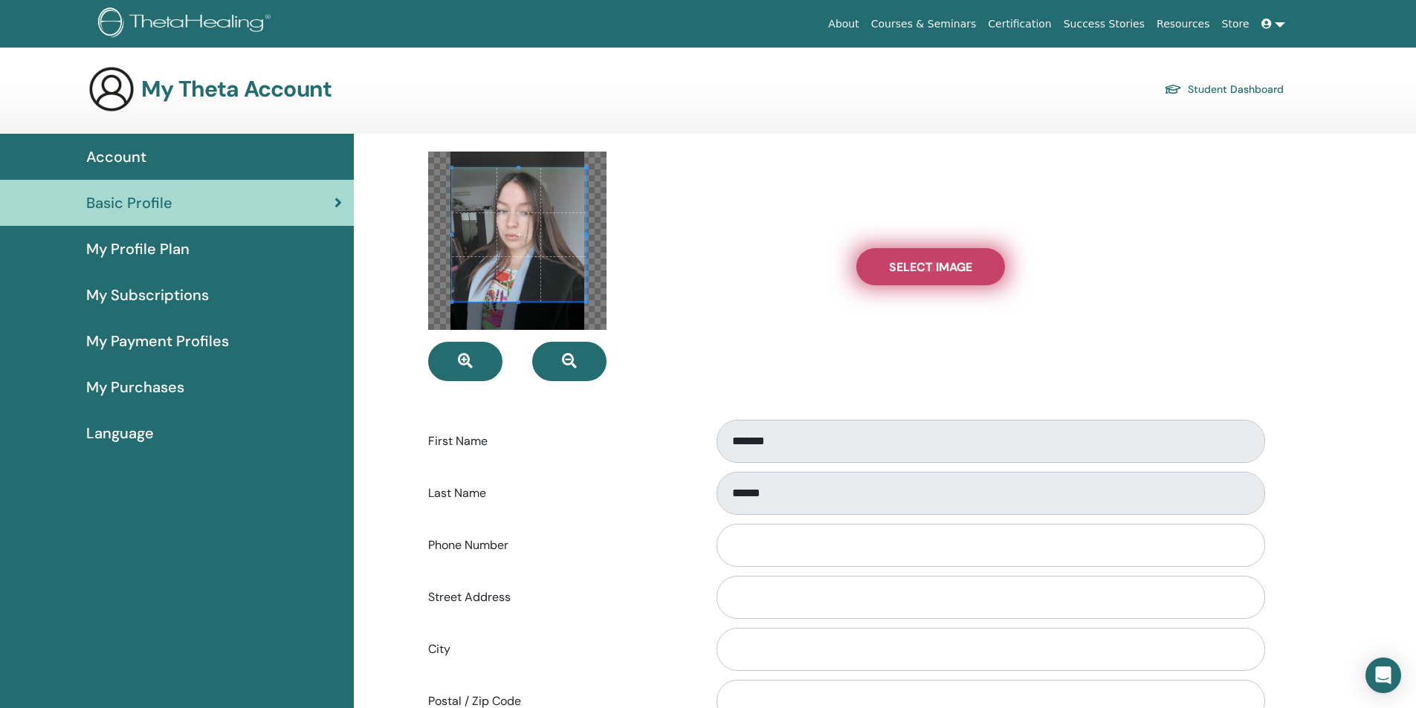
click at [957, 274] on label "Select Image" at bounding box center [930, 266] width 149 height 37
click at [940, 272] on input "Select Image" at bounding box center [930, 267] width 19 height 10
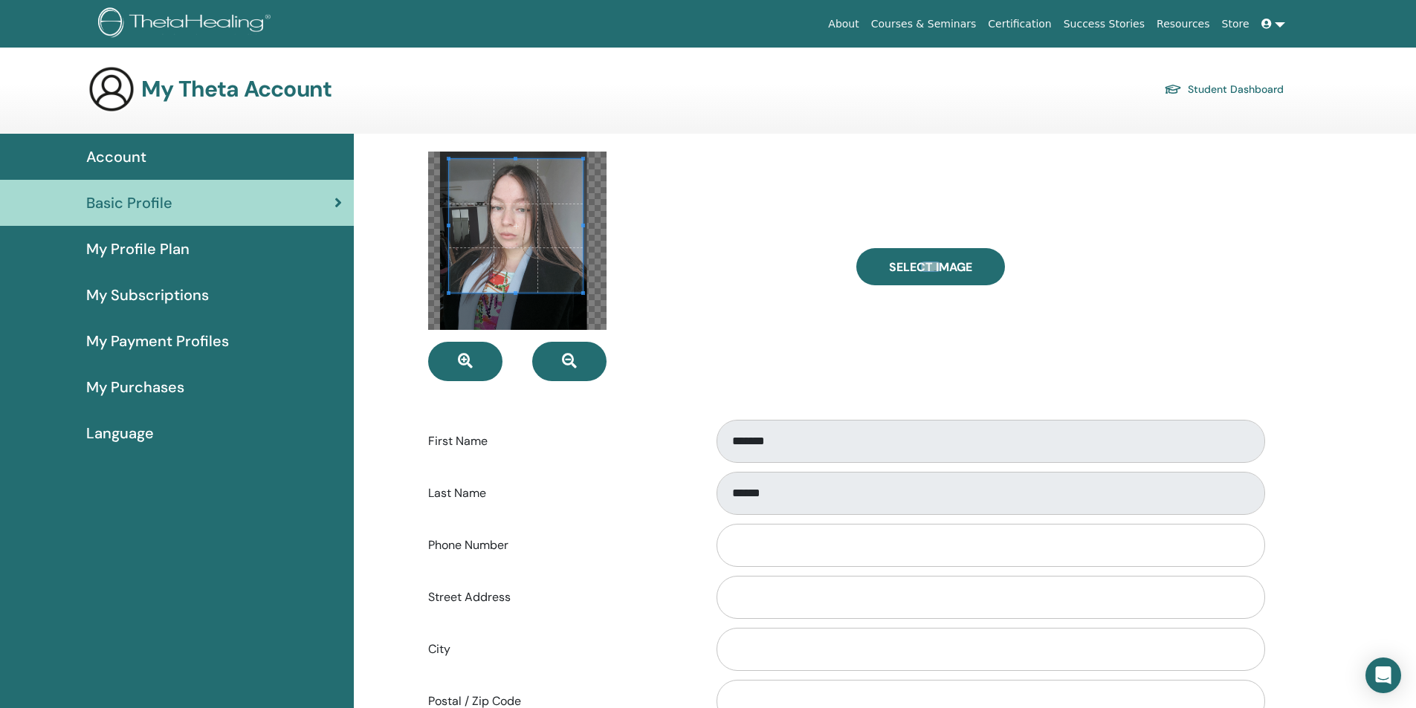
click at [539, 235] on span at bounding box center [516, 226] width 134 height 134
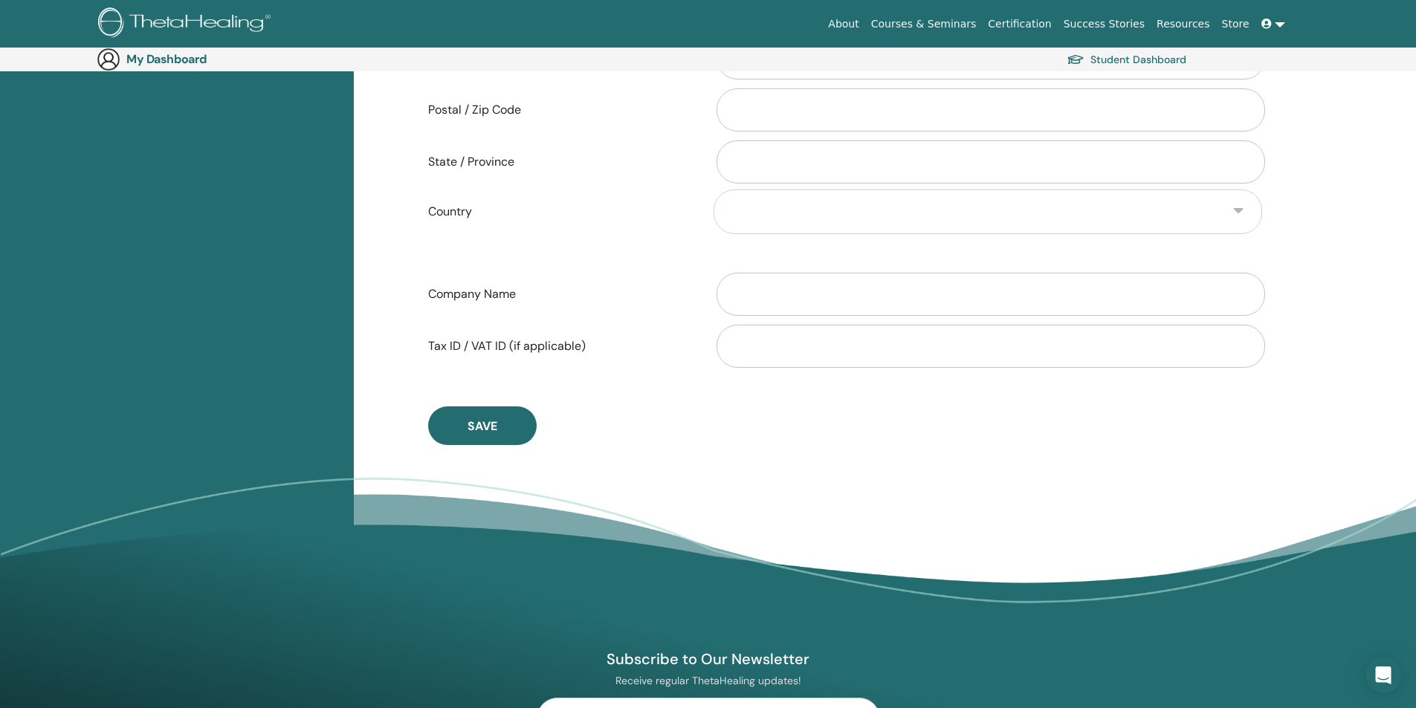
scroll to position [693, 0]
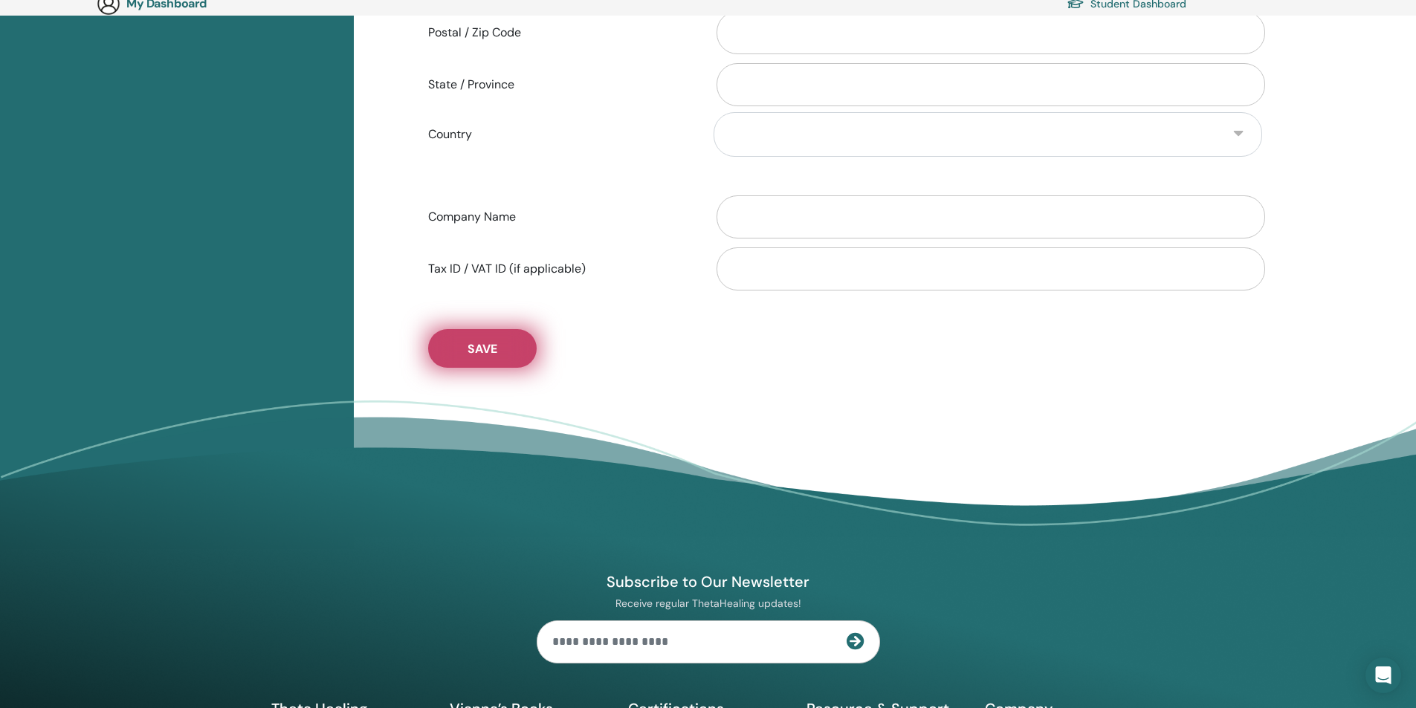
click at [482, 349] on span "Save" at bounding box center [482, 349] width 30 height 16
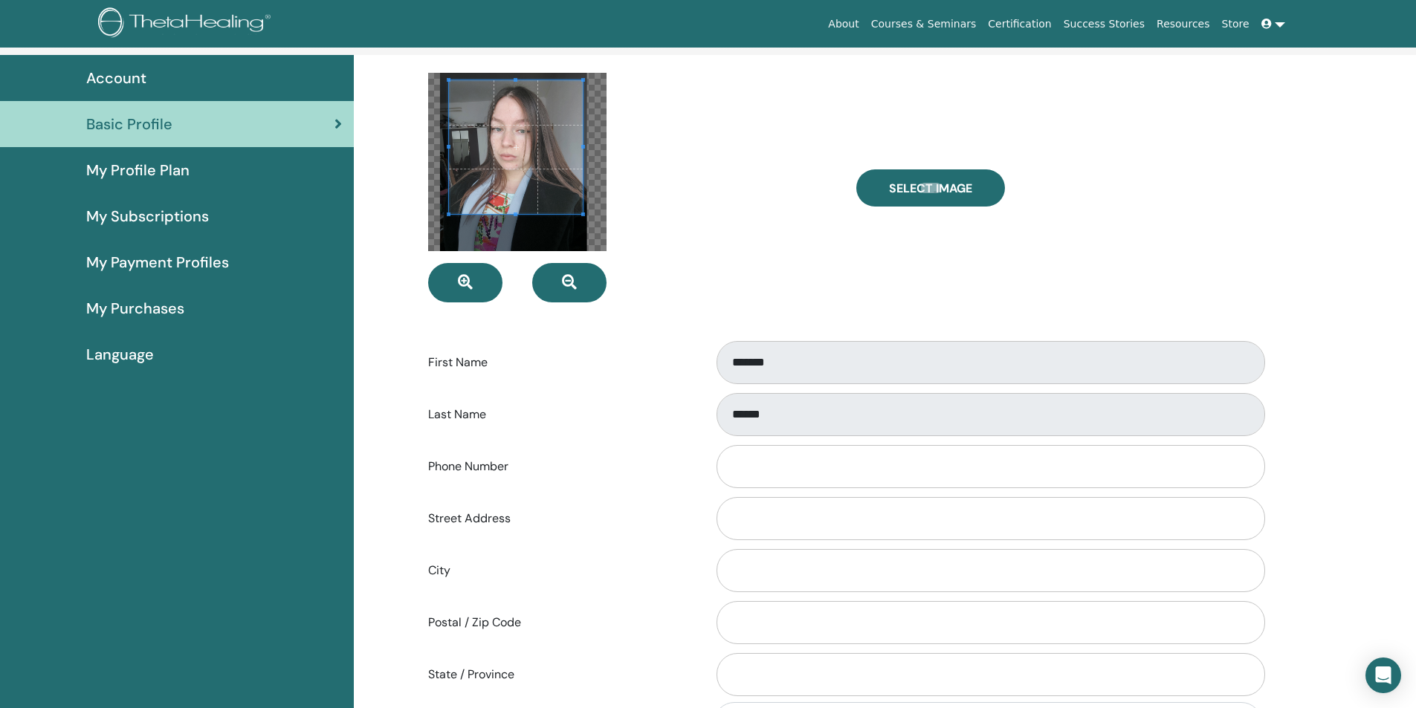
scroll to position [0, 0]
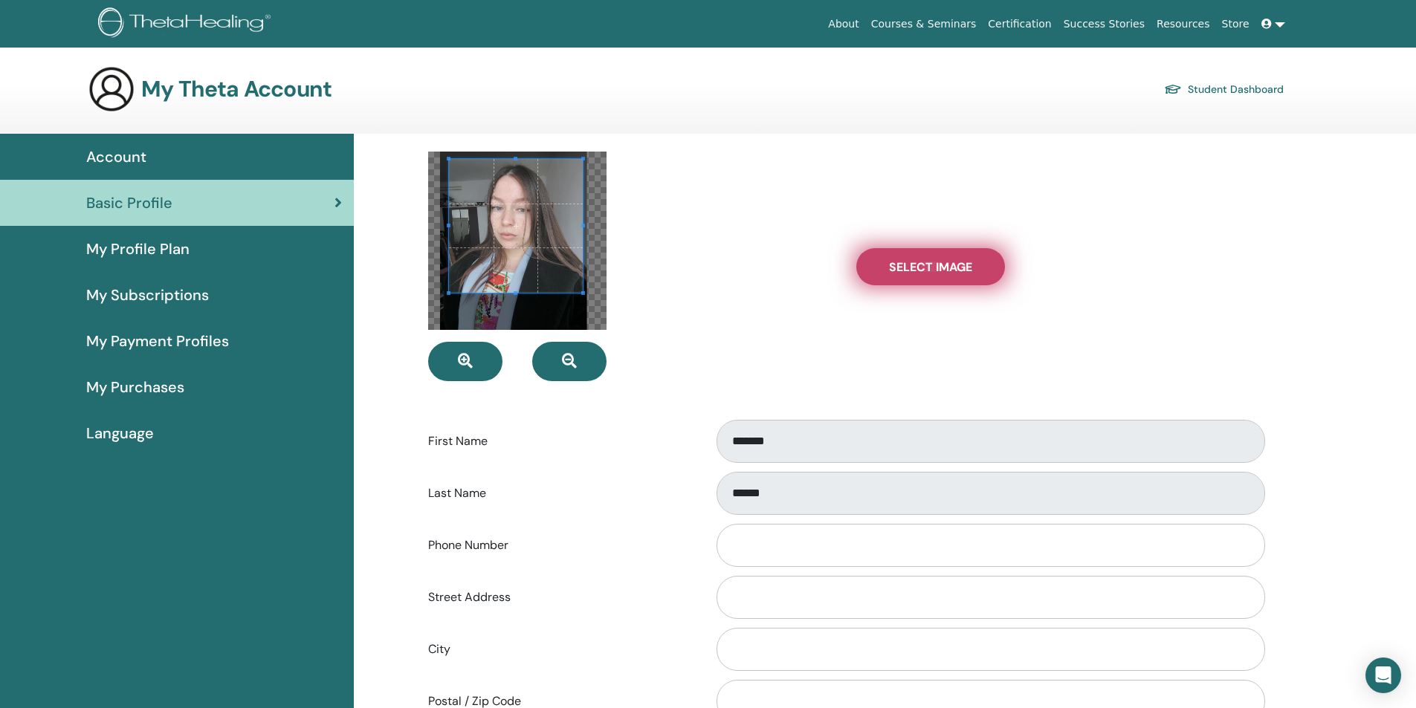
click at [909, 270] on span "Select Image" at bounding box center [930, 267] width 83 height 16
click at [921, 270] on input "Select Image" at bounding box center [930, 267] width 19 height 10
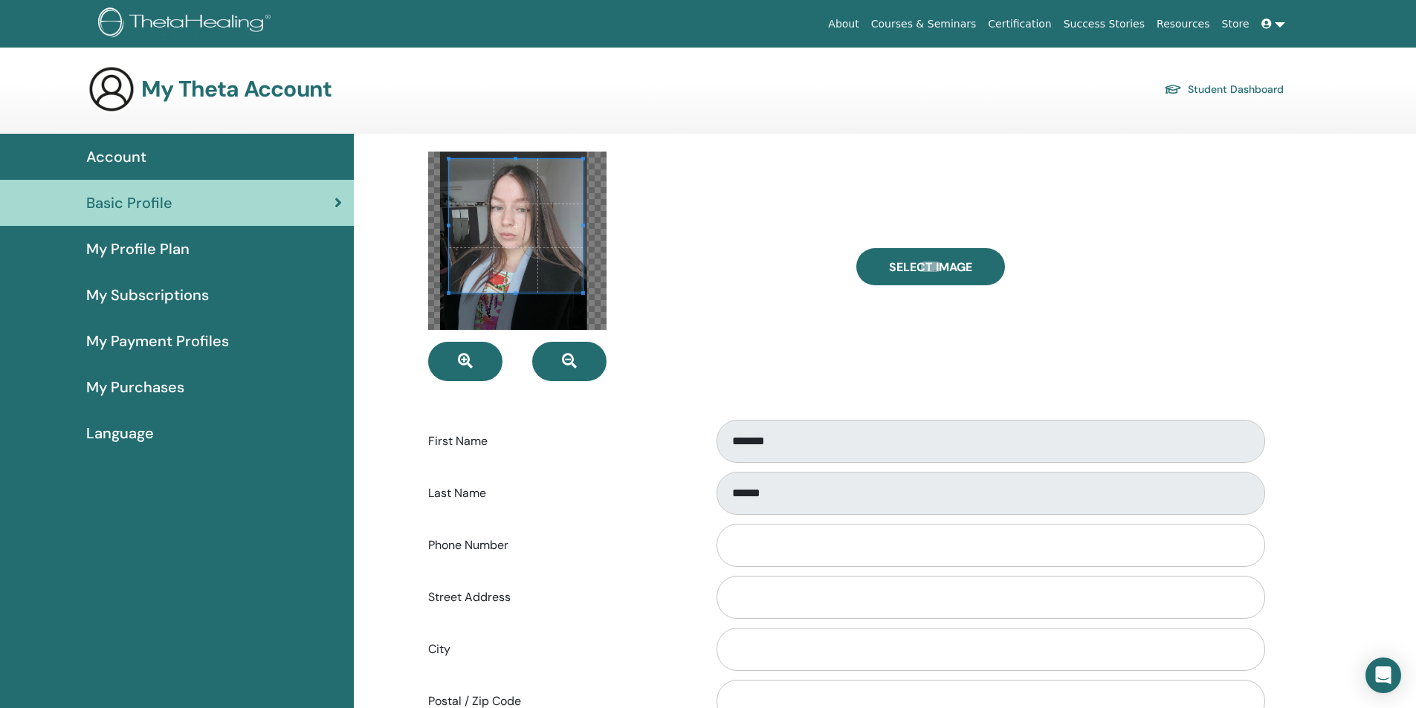
click at [175, 243] on span "My Profile Plan" at bounding box center [137, 249] width 103 height 22
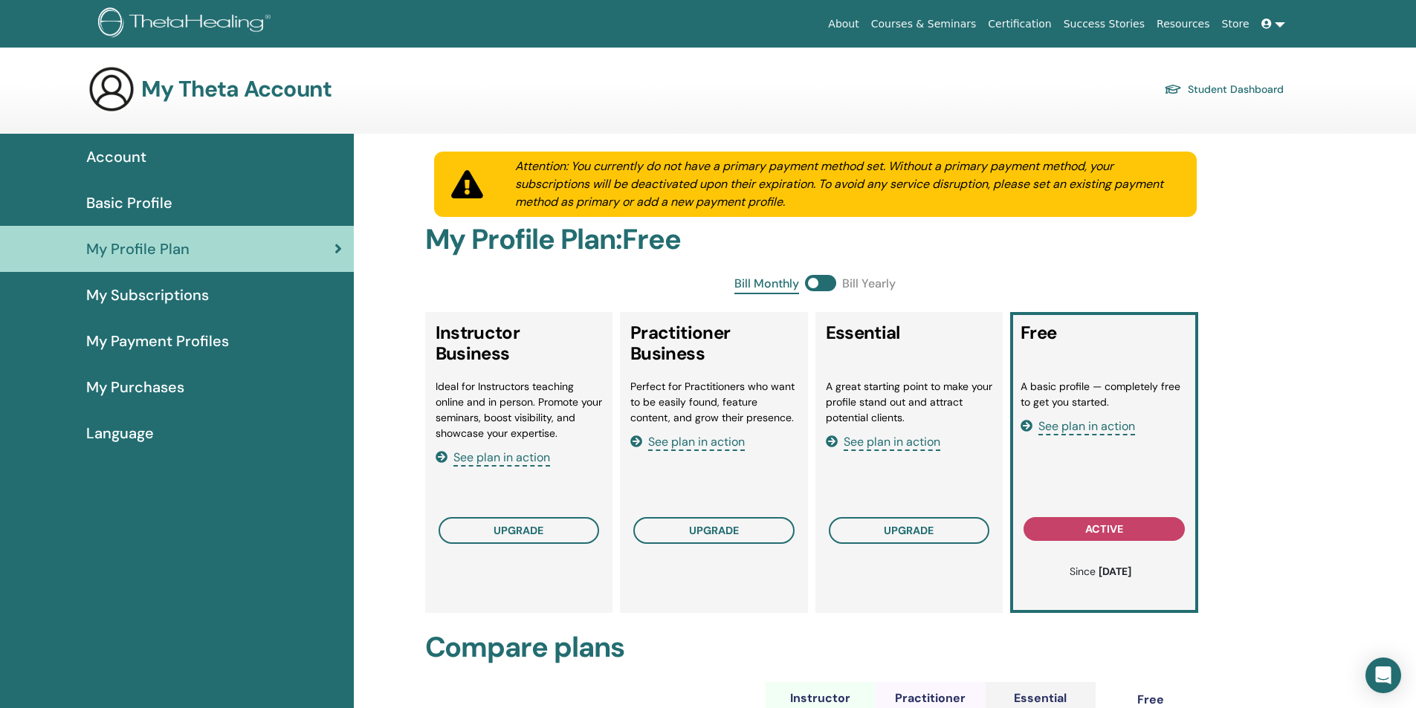
click at [205, 294] on span "My Subscriptions" at bounding box center [147, 295] width 123 height 22
